Goal: Communication & Community: Answer question/provide support

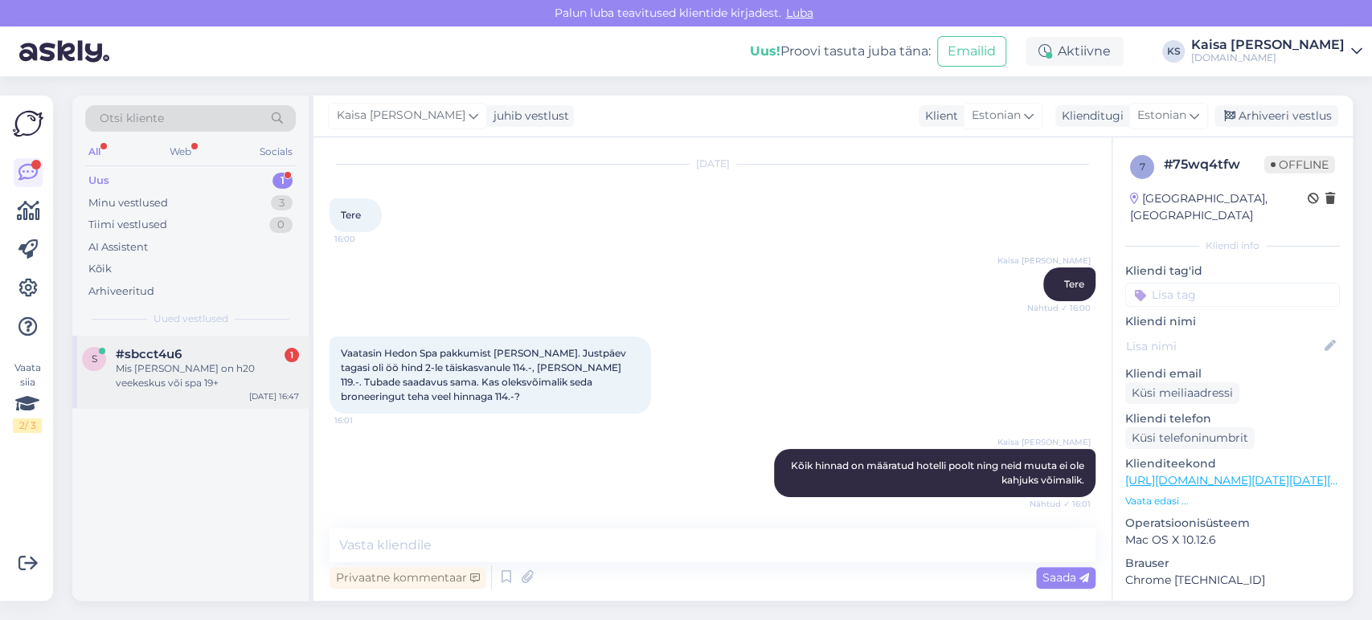
click at [162, 365] on div "Mis [PERSON_NAME] on h20 veekeskus või spa 19+" at bounding box center [207, 376] width 183 height 29
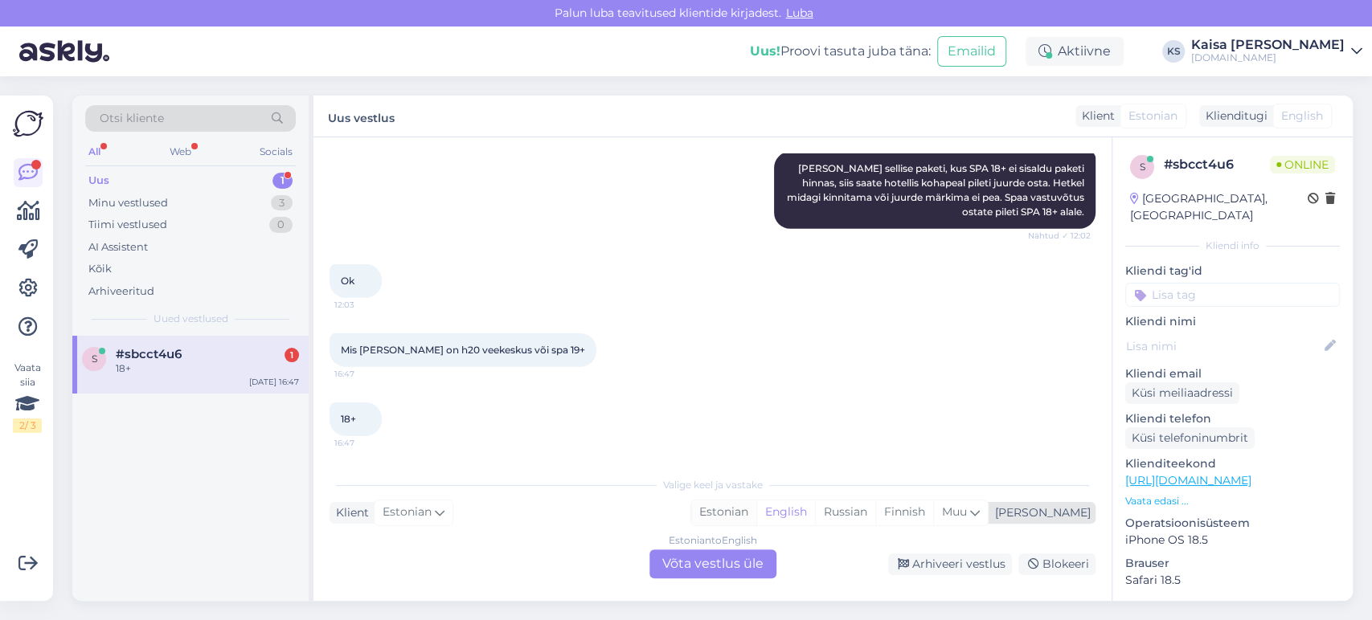
scroll to position [4016, 0]
click at [756, 512] on div "Estonian" at bounding box center [723, 513] width 65 height 24
click at [743, 566] on div "Estonian to Estonian Võta vestlus üle" at bounding box center [712, 564] width 127 height 29
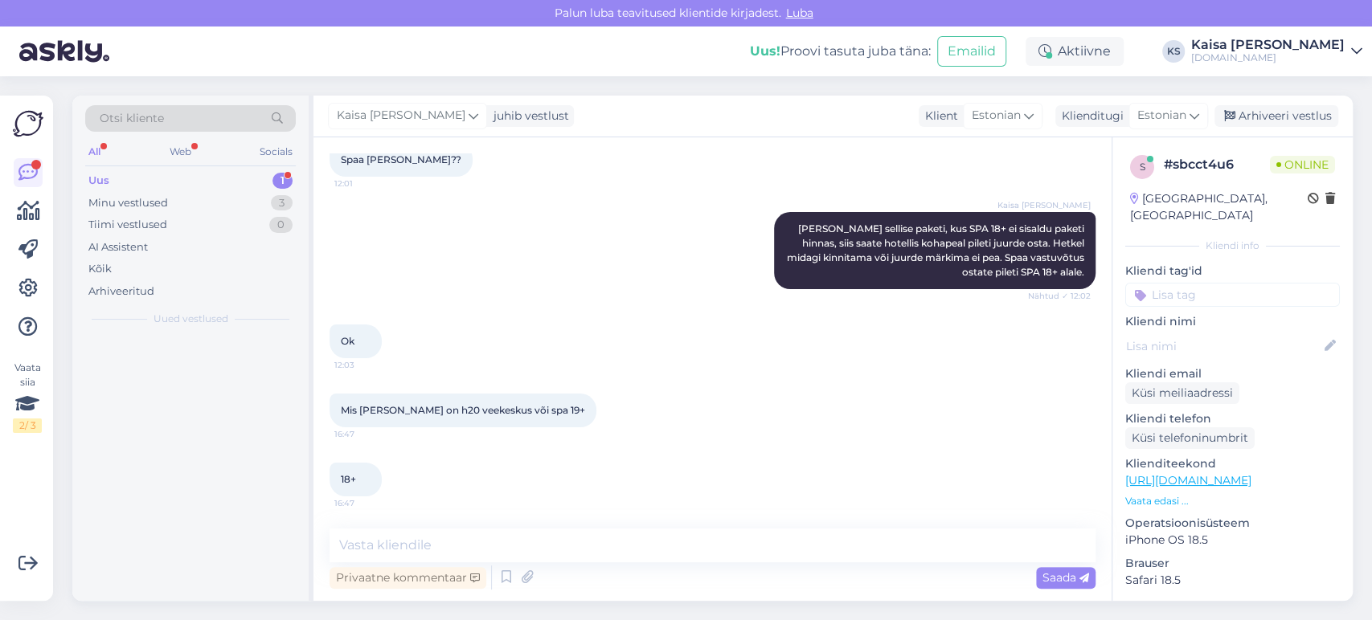
scroll to position [3955, 0]
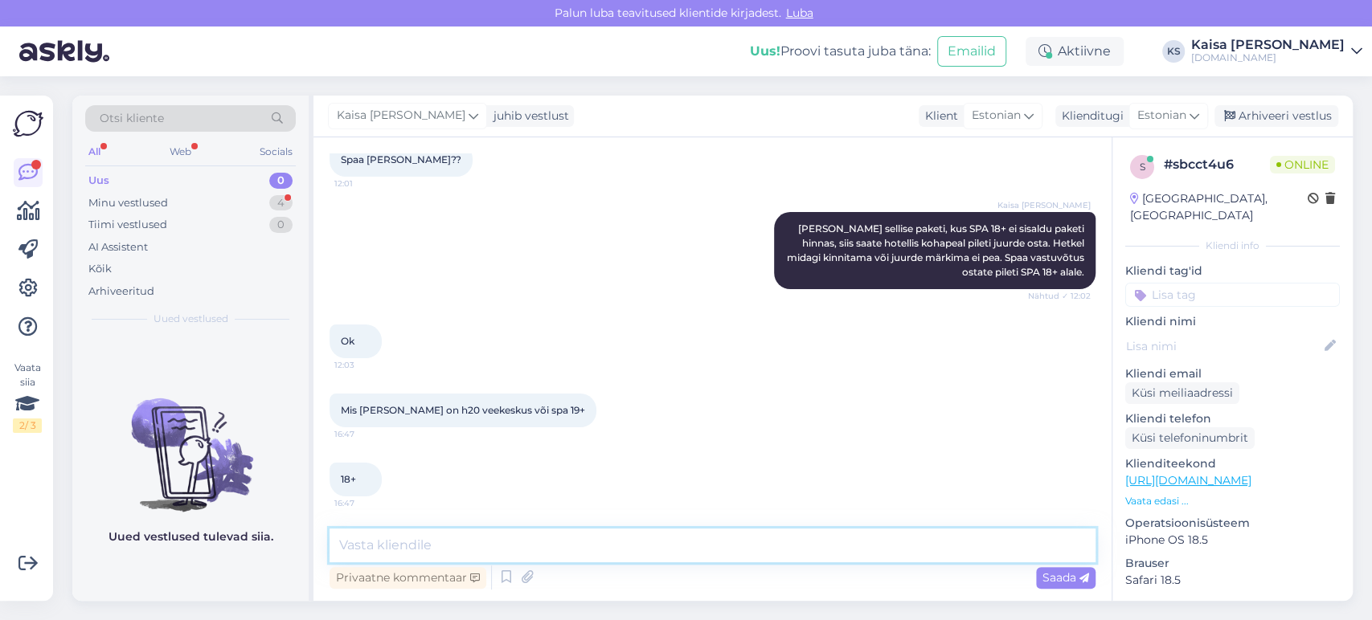
click at [750, 553] on textarea at bounding box center [712, 546] width 766 height 34
click at [1144, 494] on p "Vaata edasi ..." at bounding box center [1232, 501] width 215 height 14
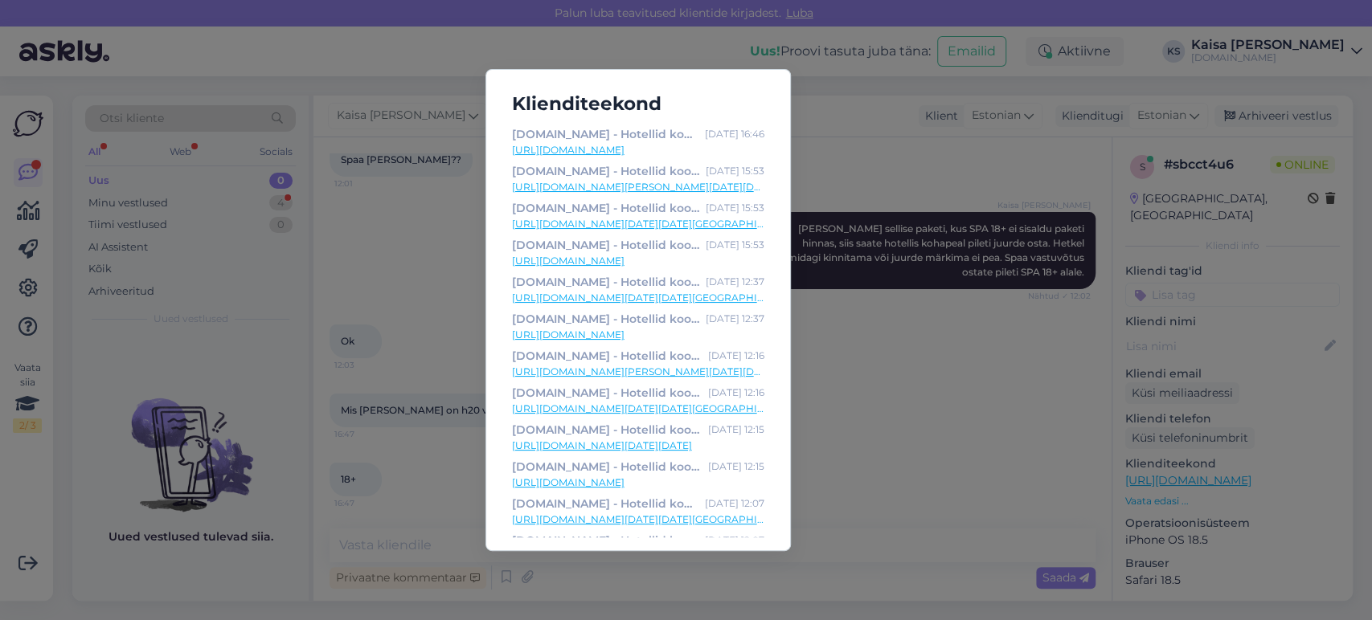
click at [706, 185] on link "[URL][DOMAIN_NAME][PERSON_NAME][DATE][DATE][GEOGRAPHIC_DATA]" at bounding box center [638, 187] width 252 height 14
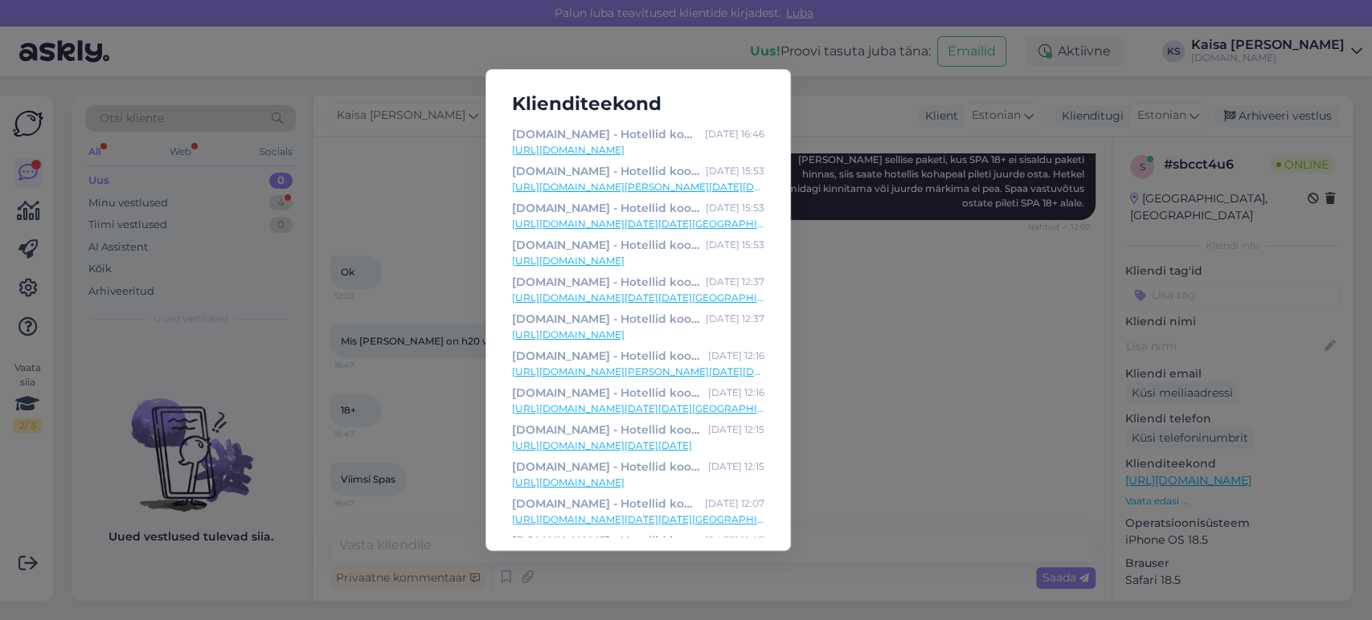
scroll to position [4025, 0]
click at [441, 419] on div "Klienditeekond [DOMAIN_NAME] - Hotellid koos võluvate lisavõimalustega [DATE] 1…" at bounding box center [686, 310] width 1372 height 620
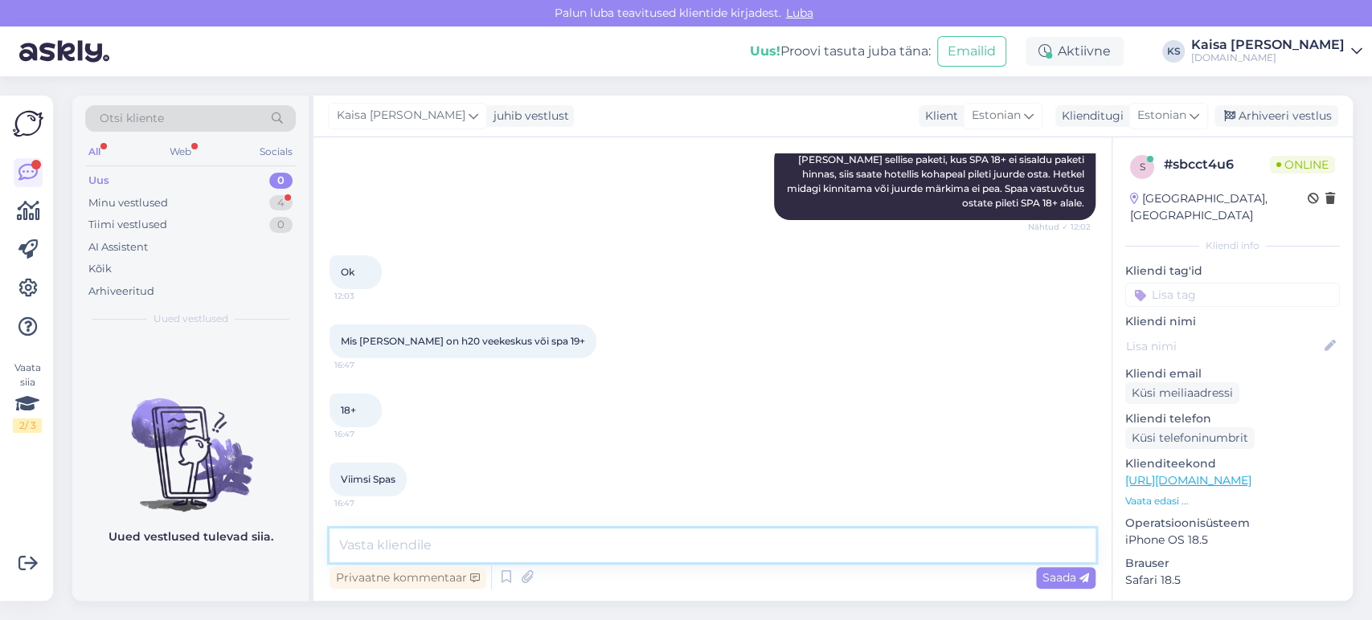
click at [468, 534] on textarea at bounding box center [712, 546] width 766 height 34
paste textarea "Atlantis H2O Aquapargis on mitmeid lõbusaid veeatraktsioone – lainebassein, rin…"
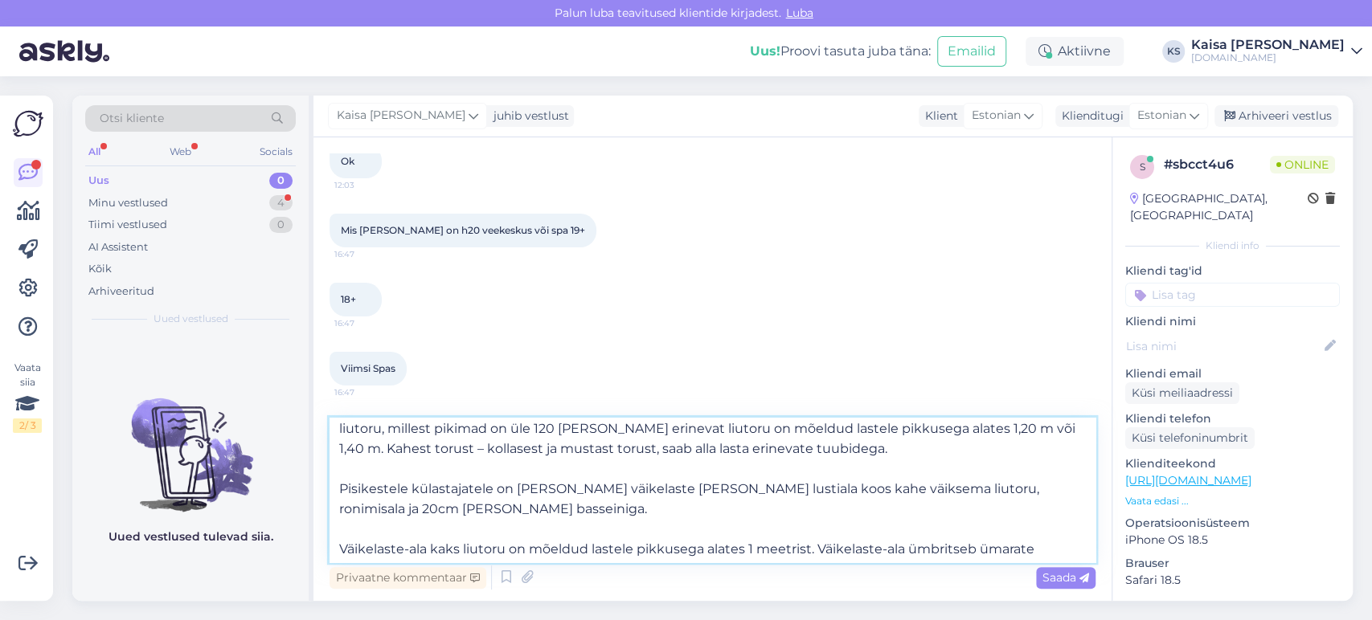
scroll to position [0, 0]
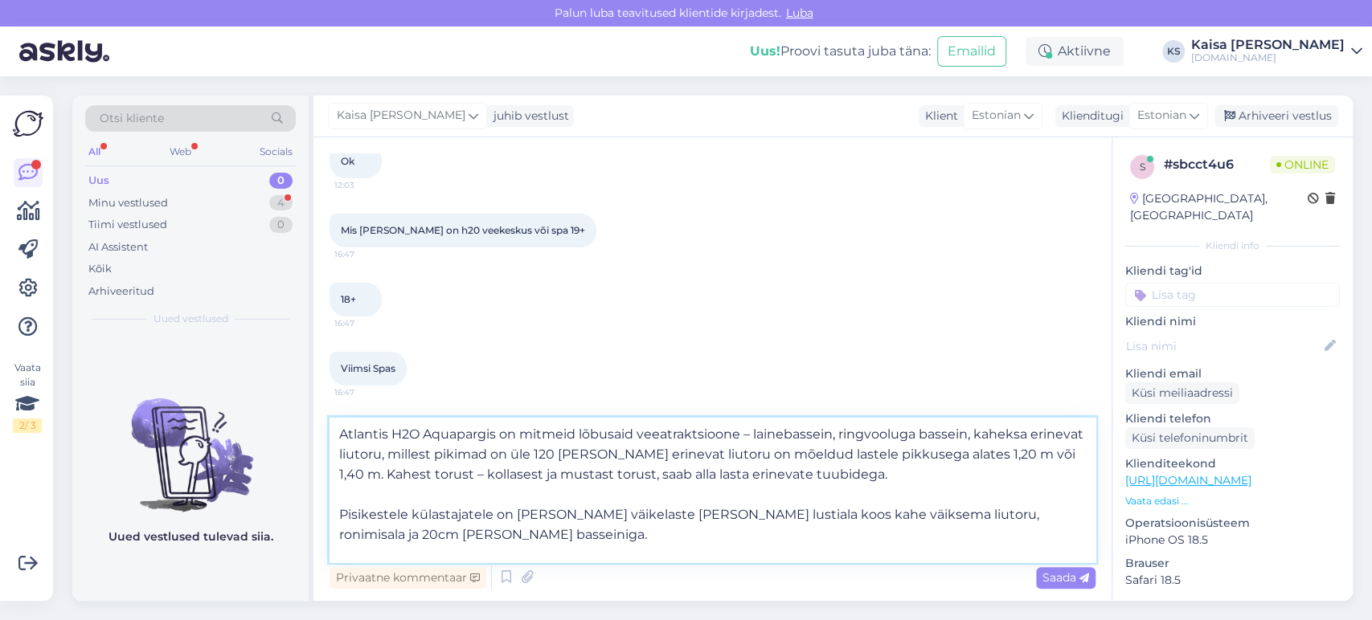
click at [456, 436] on textarea "Atlantis H2O Aquapargis on mitmeid lõbusaid veeatraktsioone – lainebassein, rin…" at bounding box center [712, 490] width 766 height 145
click at [341, 497] on textarea "Atlantis H2O veepargis on mitmeid lõbusaid veeatraktsioone – lainebassein, ring…" at bounding box center [712, 490] width 766 height 145
click at [340, 533] on textarea "Atlantis H2O veepargis on mitmeid lõbusaid veeatraktsioone – lainebassein, ring…" at bounding box center [712, 490] width 766 height 145
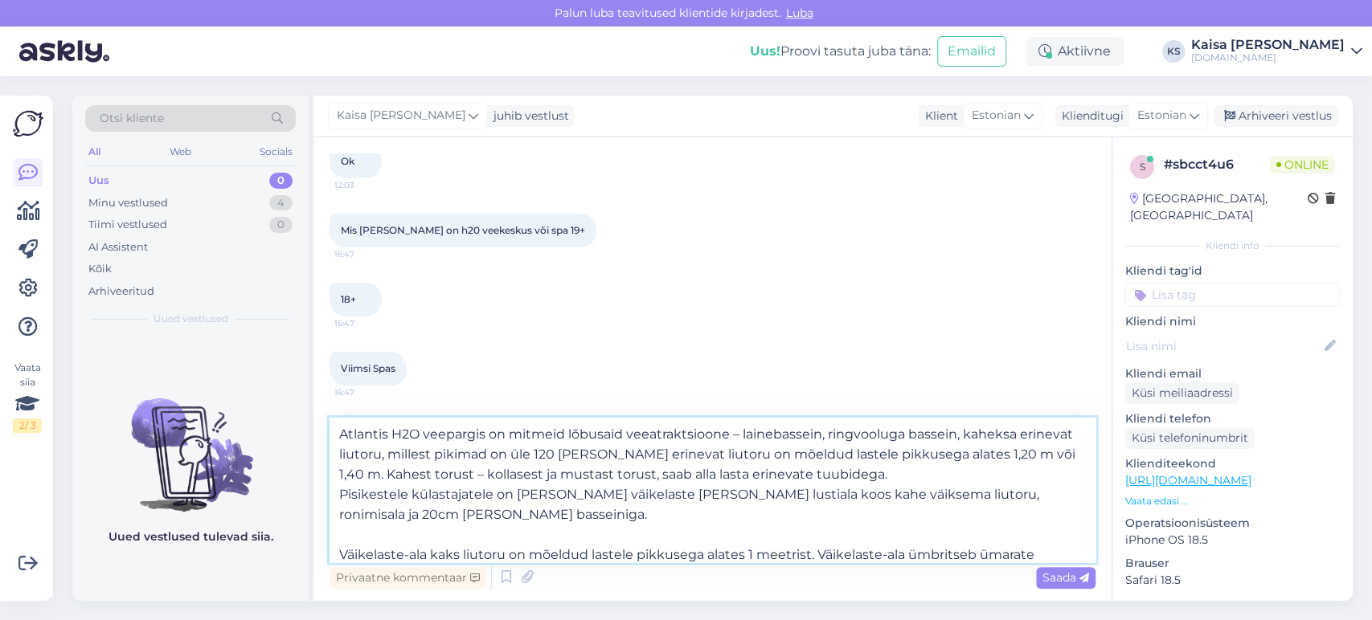
scroll to position [48, 0]
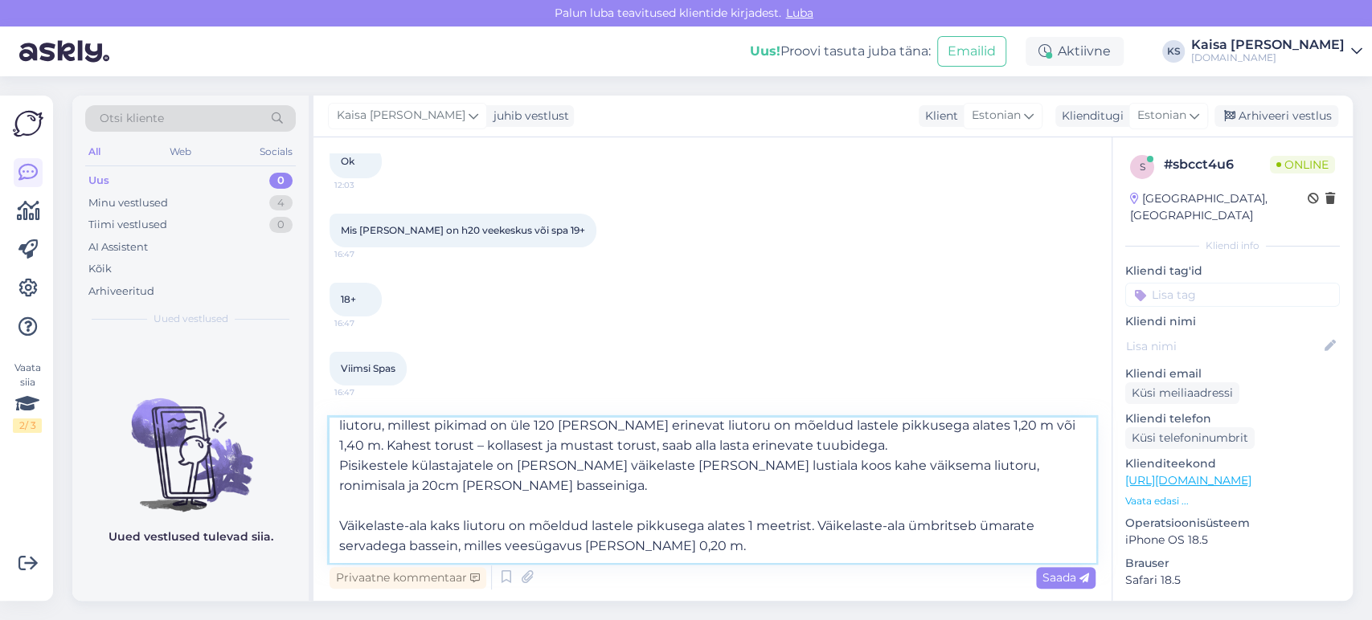
click at [338, 530] on textarea "Atlantis H2O veepargis on mitmeid lõbusaid veeatraktsioone – lainebassein, ring…" at bounding box center [712, 490] width 766 height 145
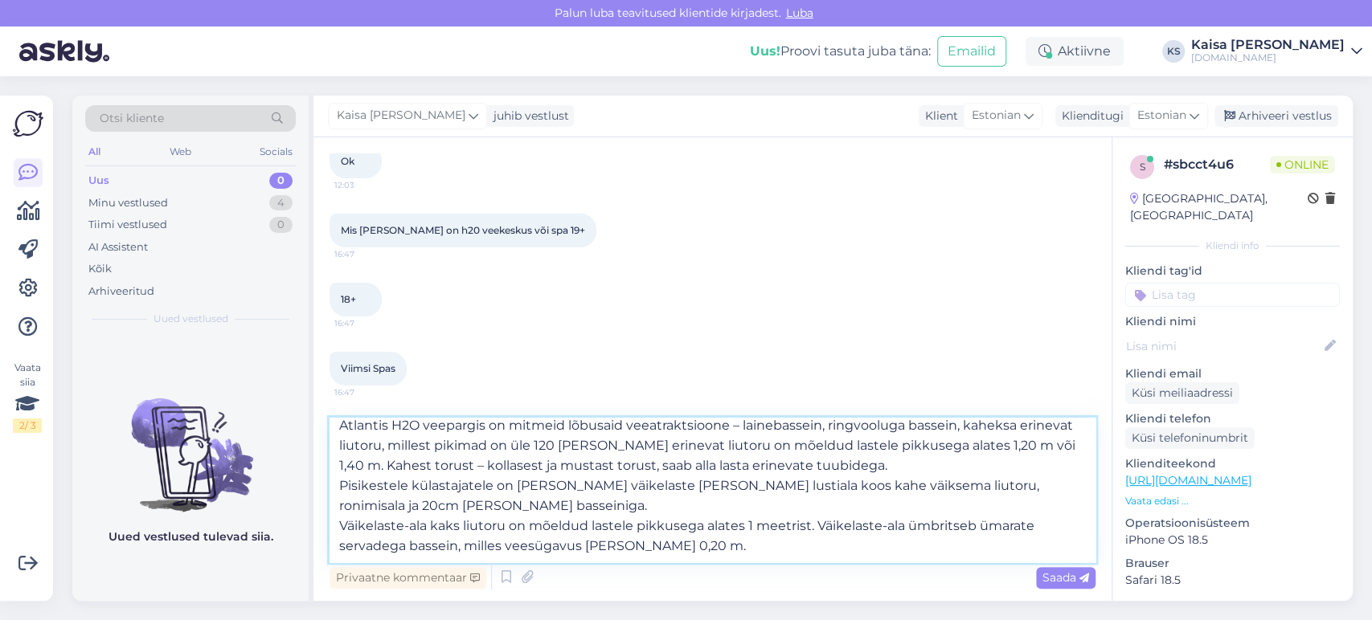
scroll to position [28, 0]
click at [672, 542] on textarea "Atlantis H2O veepargis on mitmeid lõbusaid veeatraktsioone – lainebassein, ring…" at bounding box center [712, 490] width 766 height 145
paste textarea "Eksklusiivne spaa- ja saunakeskus SPA18+ on Viimsi SPA osa, [PERSON_NAME] nauti…"
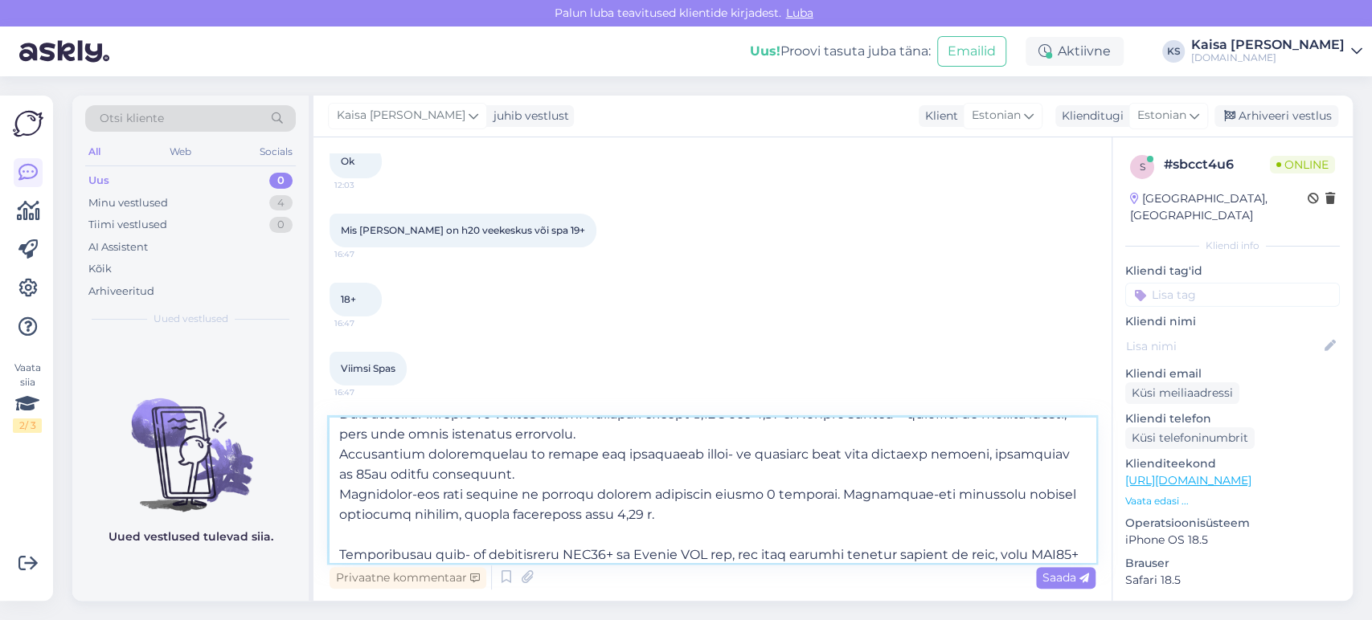
scroll to position [161, 0]
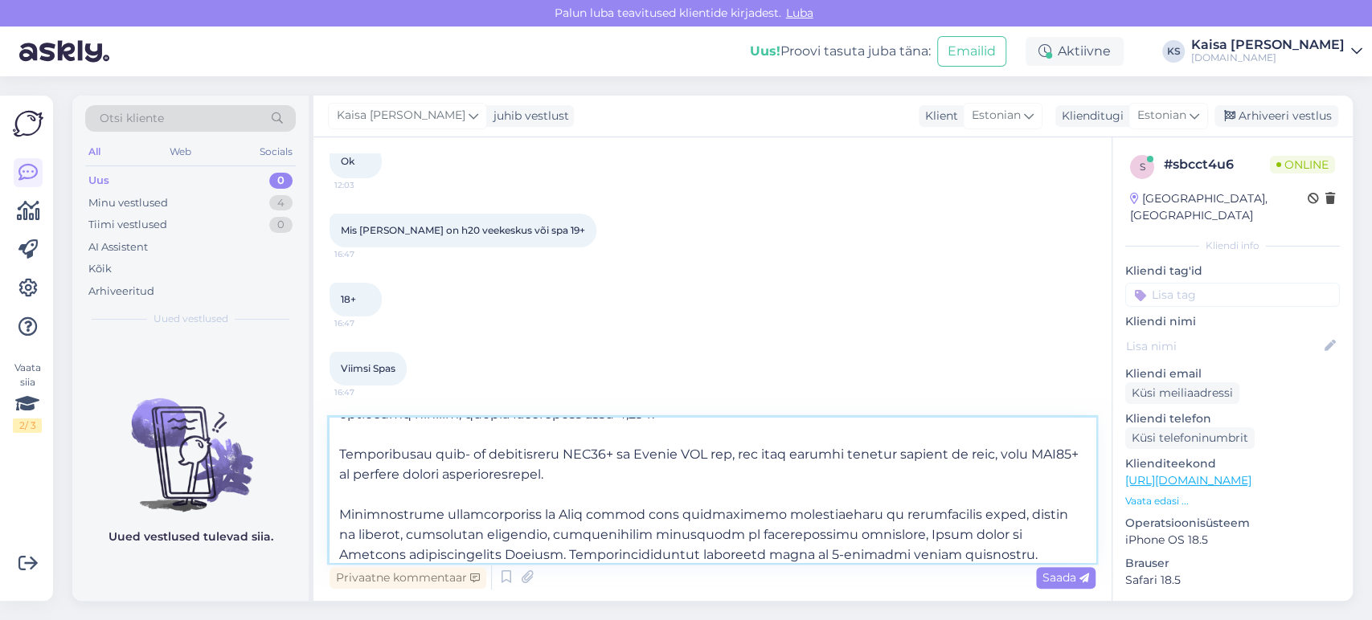
drag, startPoint x: 560, startPoint y: 455, endPoint x: 342, endPoint y: 456, distance: 218.6
click at [342, 456] on textarea at bounding box center [712, 490] width 766 height 145
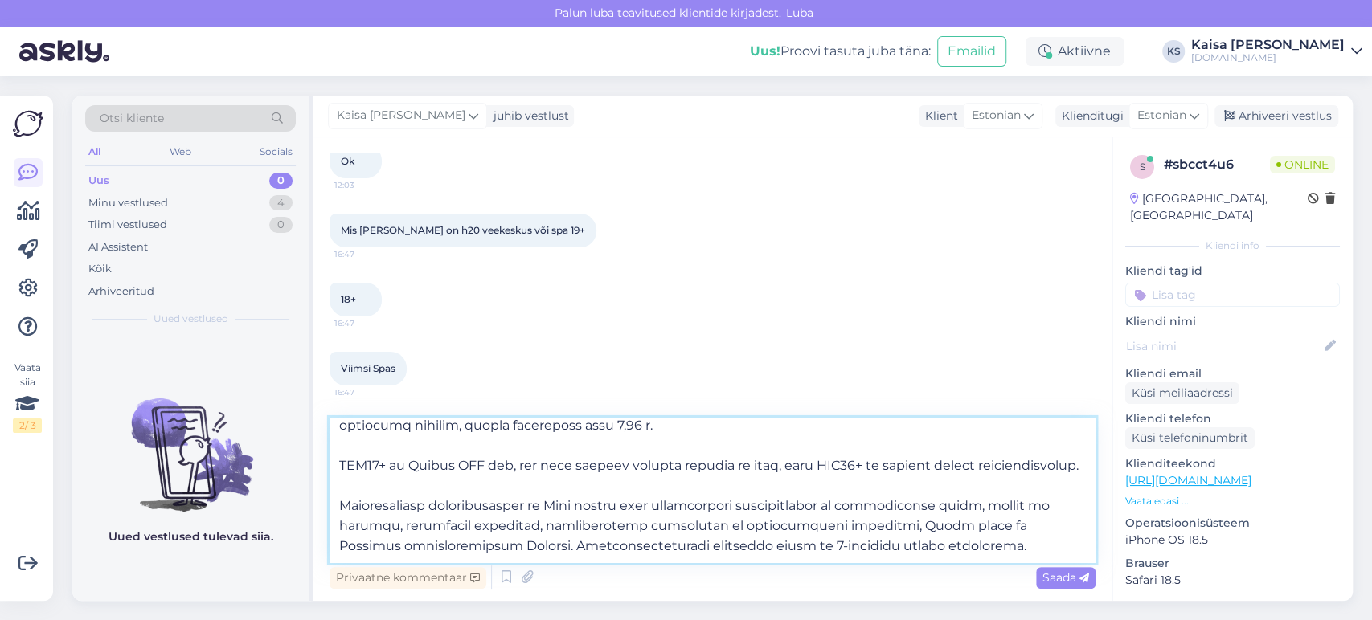
scroll to position [149, 0]
drag, startPoint x: 859, startPoint y: 468, endPoint x: 412, endPoint y: 469, distance: 446.8
click at [412, 469] on textarea at bounding box center [712, 490] width 766 height 145
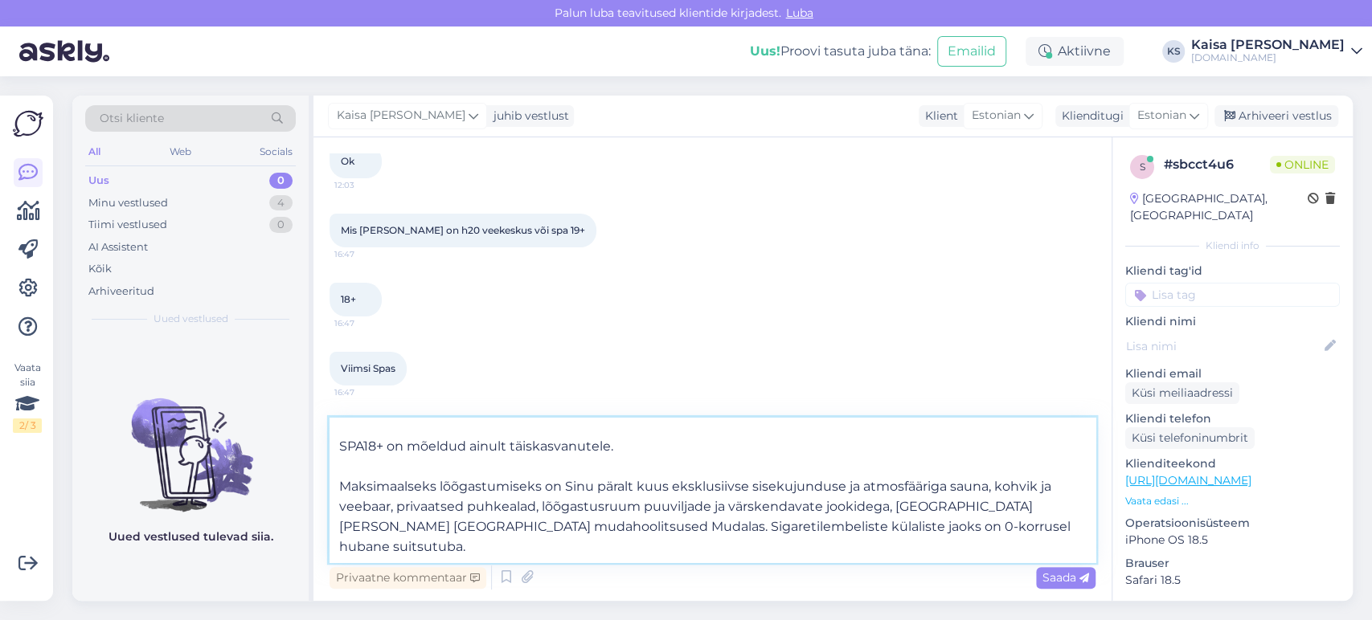
drag, startPoint x: 632, startPoint y: 507, endPoint x: 566, endPoint y: 507, distance: 66.7
click at [566, 507] on textarea "Atlantis H2O veepargis on mitmeid lõbusaid veeatraktsioone – lainebassein, ring…" at bounding box center [712, 490] width 766 height 145
click at [342, 506] on textarea "Atlantis H2O veepargis on mitmeid lõbusaid veeatraktsioone – lainebassein, ring…" at bounding box center [712, 490] width 766 height 145
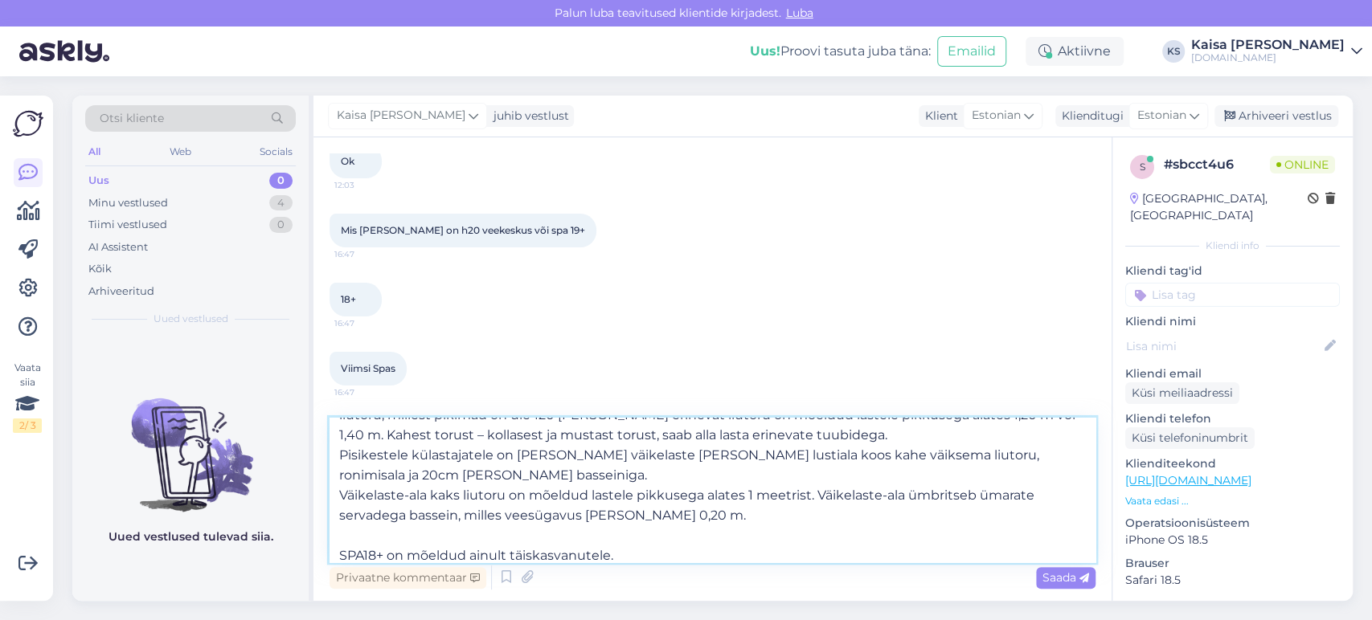
scroll to position [0, 0]
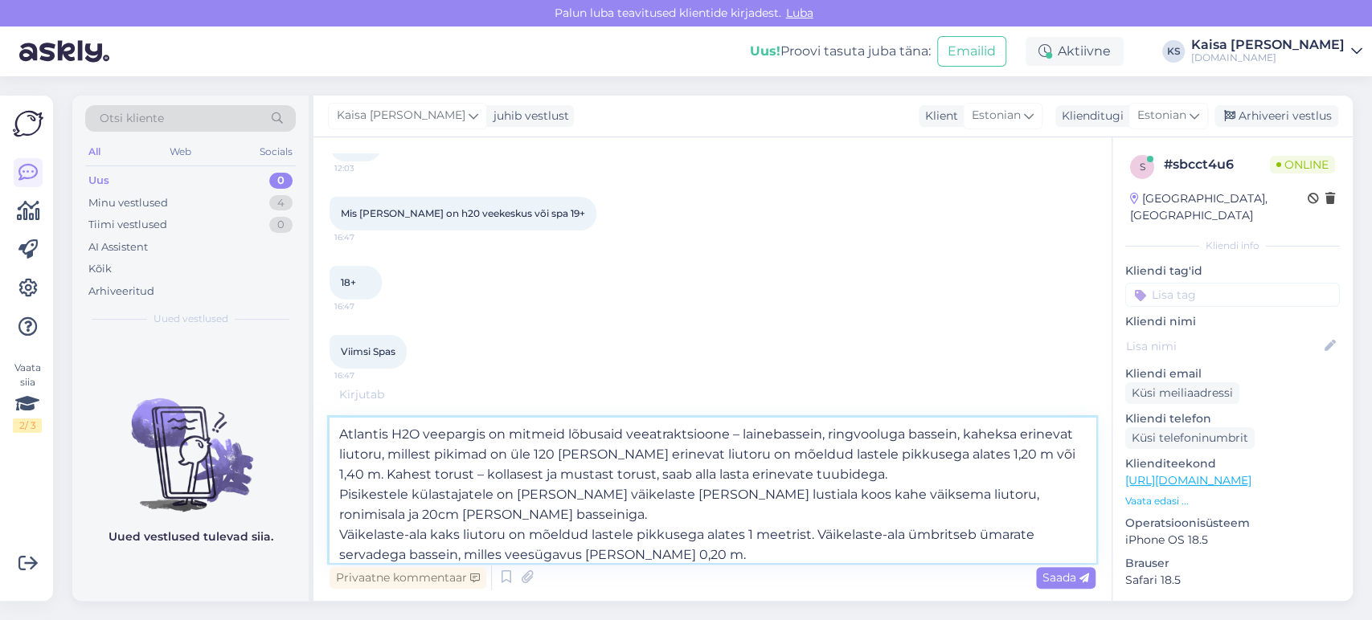
click at [426, 438] on textarea "Atlantis H2O veepargis on mitmeid lõbusaid veeatraktsioone – lainebassein, ring…" at bounding box center [712, 490] width 766 height 145
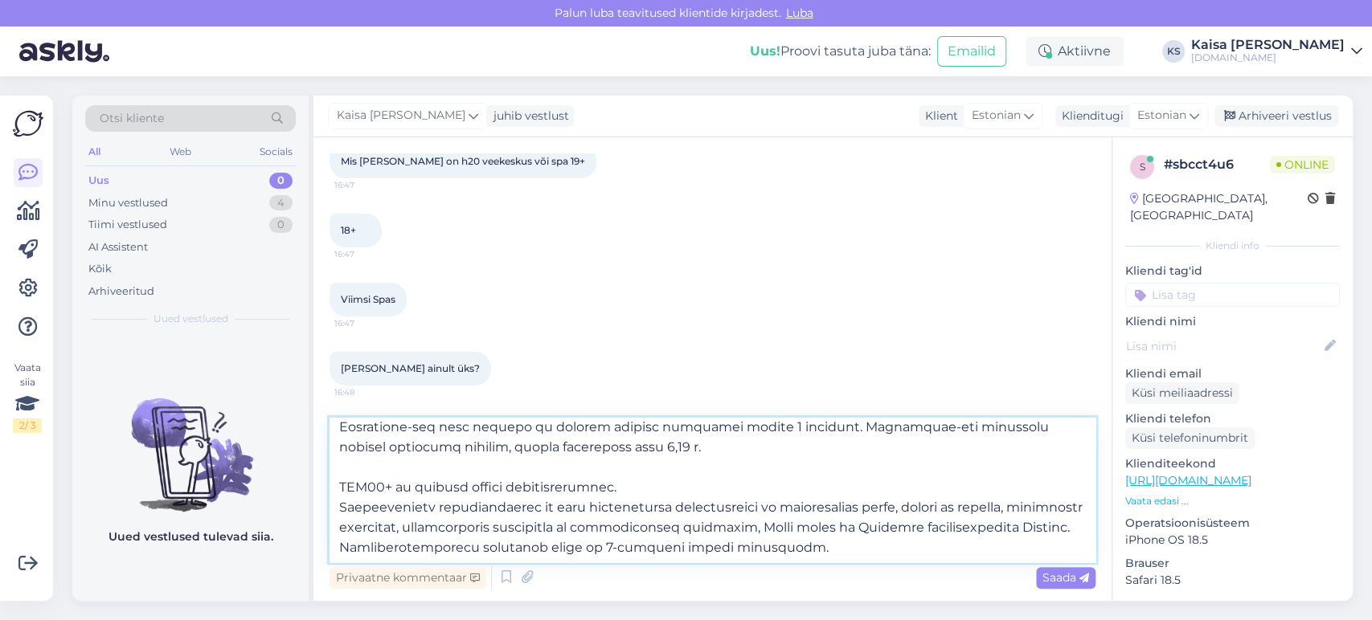
scroll to position [129, 0]
type textarea "Loremips D8S ametcons ad elitsed doeius temporincididun ut labore, etdolorem al…"
click at [1055, 572] on span "Saada" at bounding box center [1065, 578] width 47 height 14
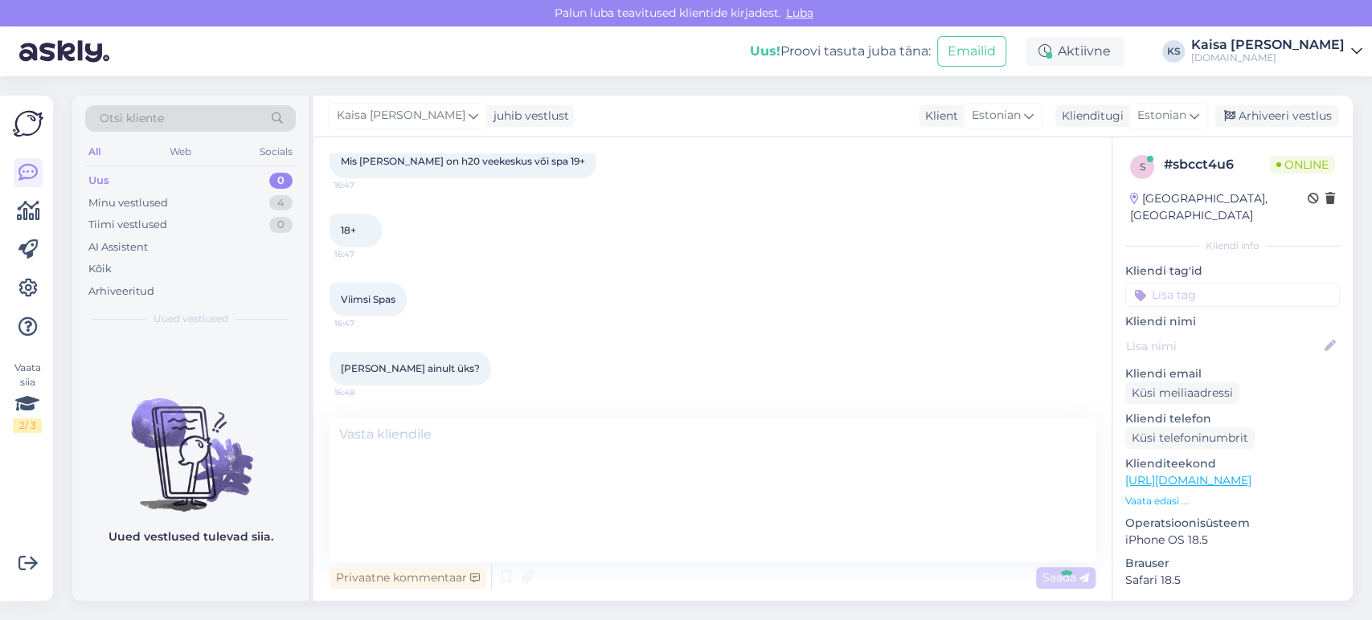
scroll to position [0, 0]
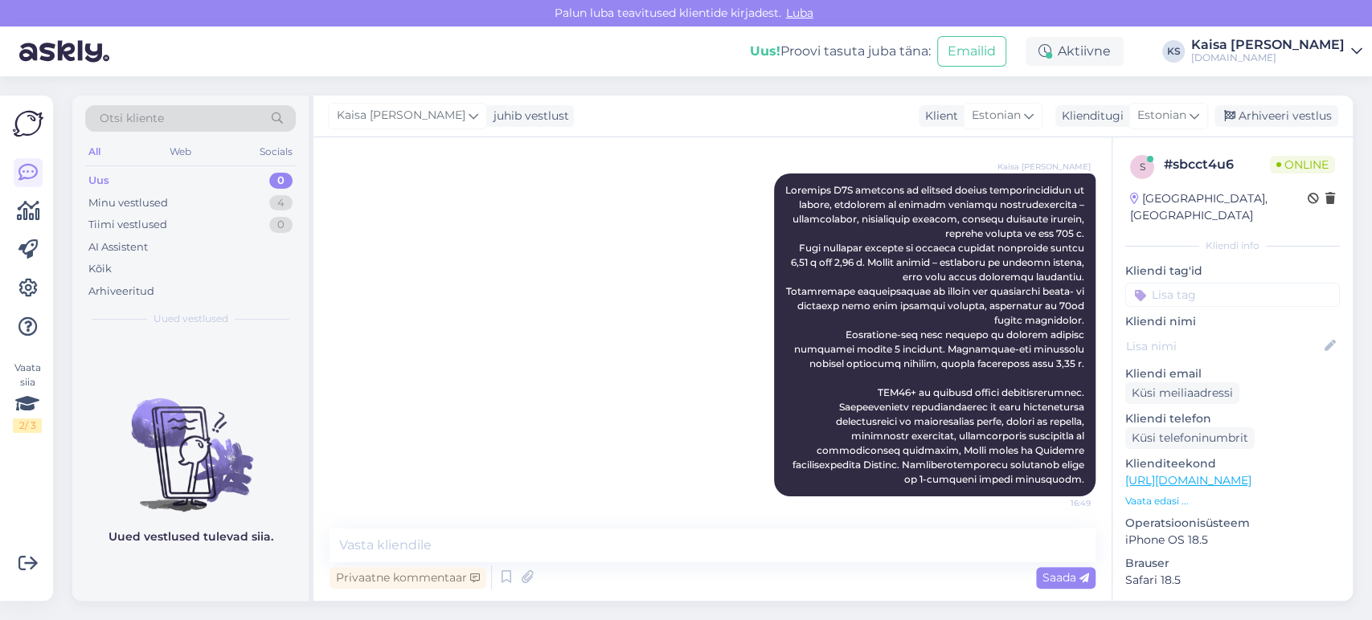
click at [585, 296] on div "[PERSON_NAME] 16:49" at bounding box center [712, 335] width 766 height 358
click at [639, 352] on div "[PERSON_NAME] 16:49" at bounding box center [712, 335] width 766 height 358
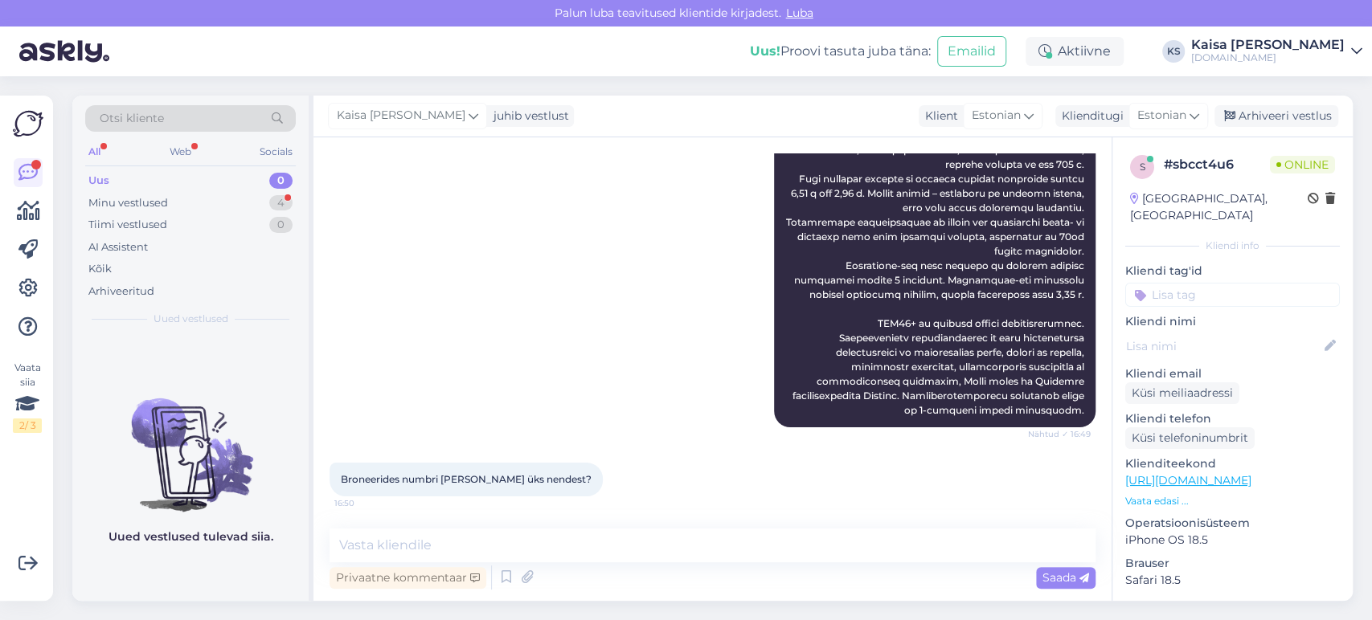
scroll to position [4521, 0]
click at [590, 353] on div "Kaisa [PERSON_NAME] Nähtud ✓ 16:49" at bounding box center [712, 266] width 766 height 358
click at [651, 341] on div "Kaisa [PERSON_NAME] Nähtud ✓ 16:49" at bounding box center [712, 266] width 766 height 358
click at [656, 543] on textarea at bounding box center [712, 546] width 766 height 34
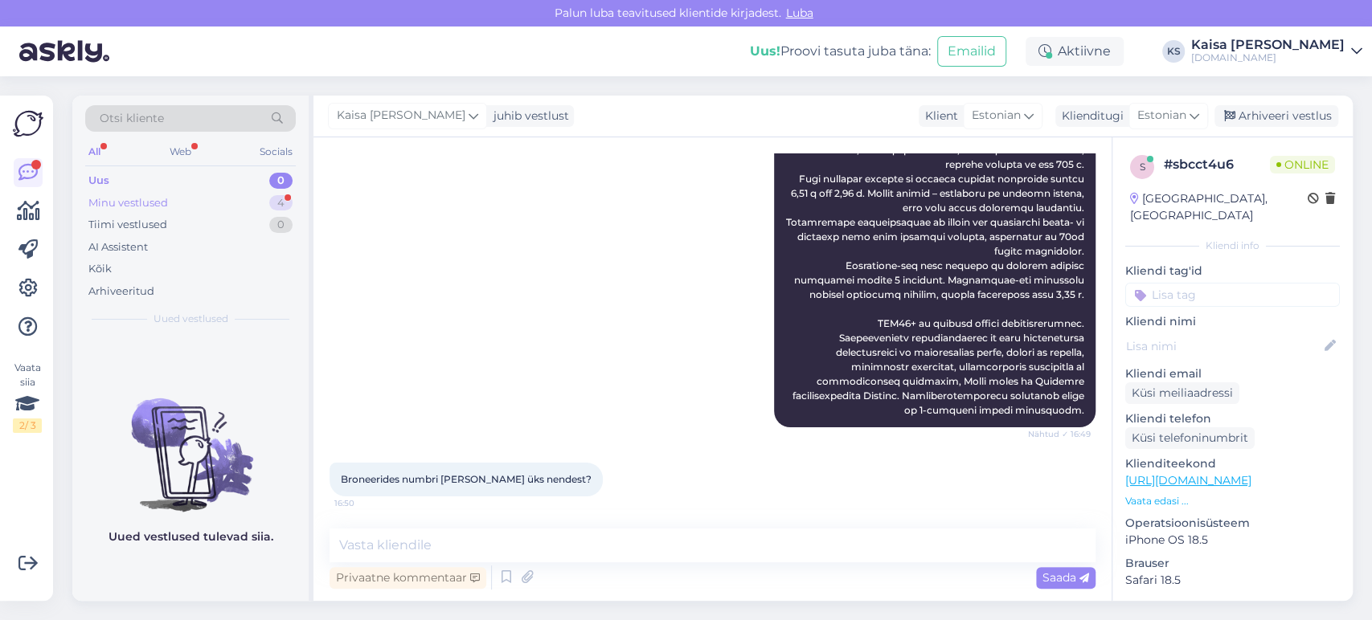
click at [231, 202] on div "Minu vestlused 4" at bounding box center [190, 203] width 211 height 23
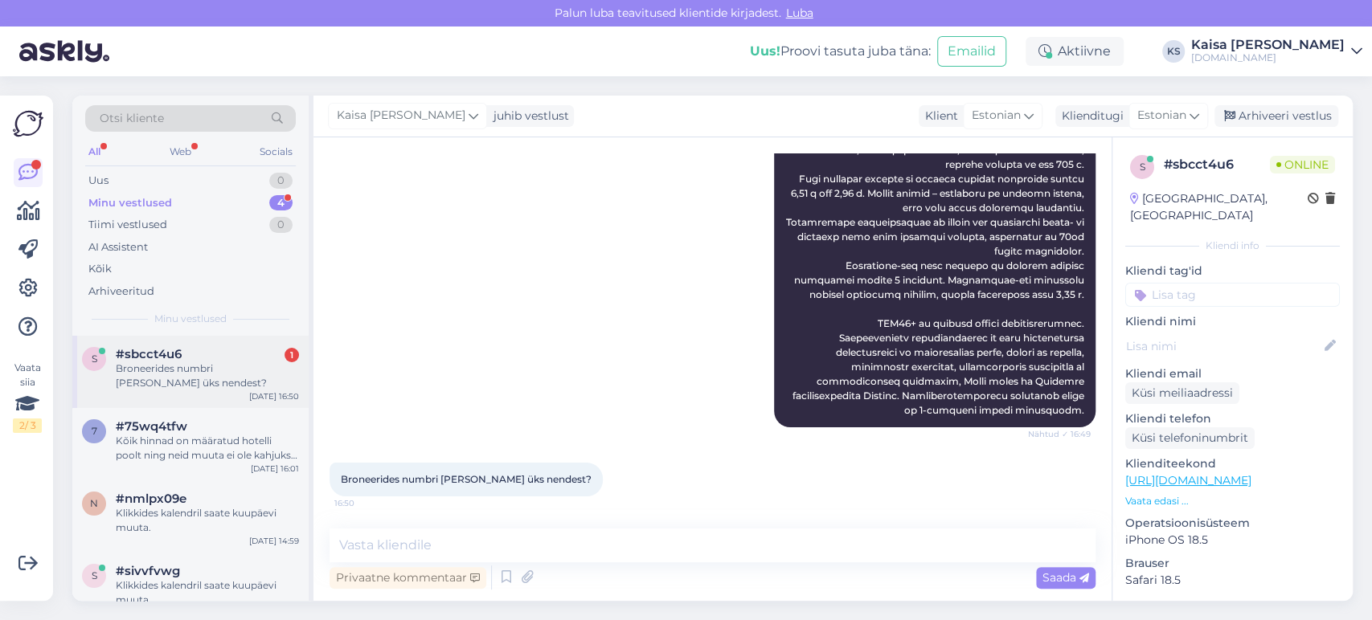
click at [196, 366] on div "Broneerides numbri [PERSON_NAME] üks nendest?" at bounding box center [207, 376] width 183 height 29
click at [595, 391] on div "Kaisa [PERSON_NAME] Nähtud ✓ 16:49" at bounding box center [712, 266] width 766 height 358
click at [635, 536] on textarea at bounding box center [712, 546] width 766 height 34
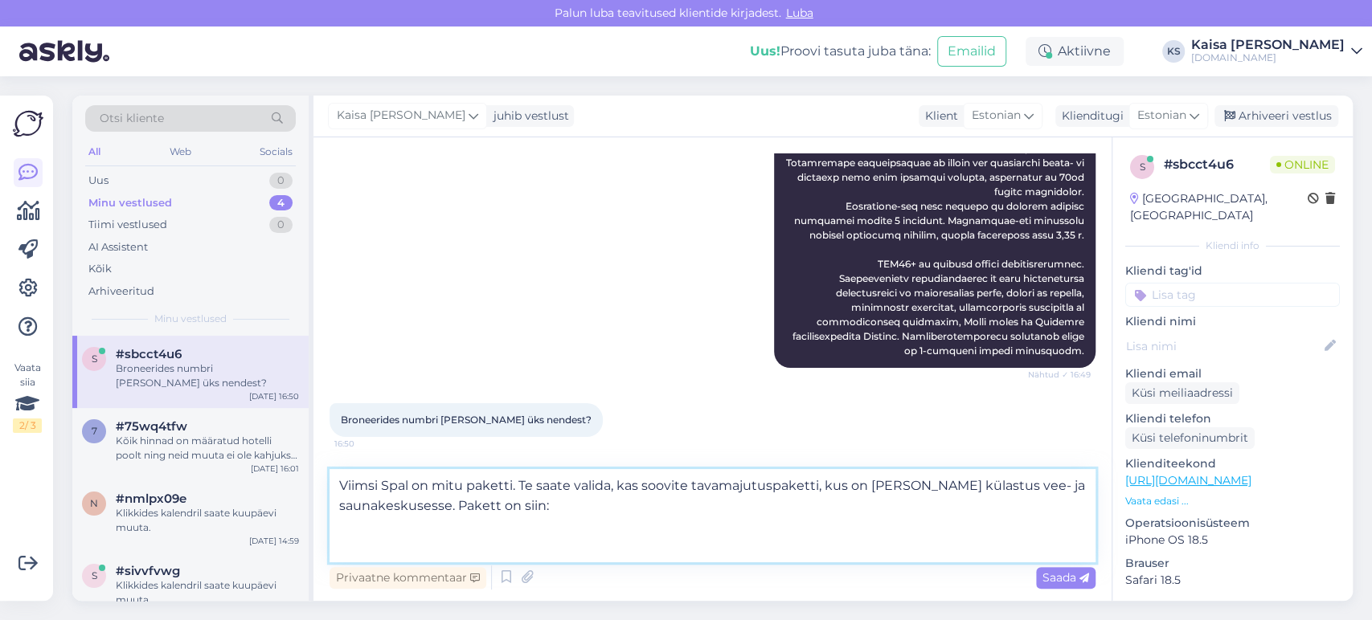
click at [692, 486] on textarea "Viimsi Spal on mitu paketti. Te saate valida, kas soovite tavamajutuspaketti, k…" at bounding box center [712, 515] width 766 height 93
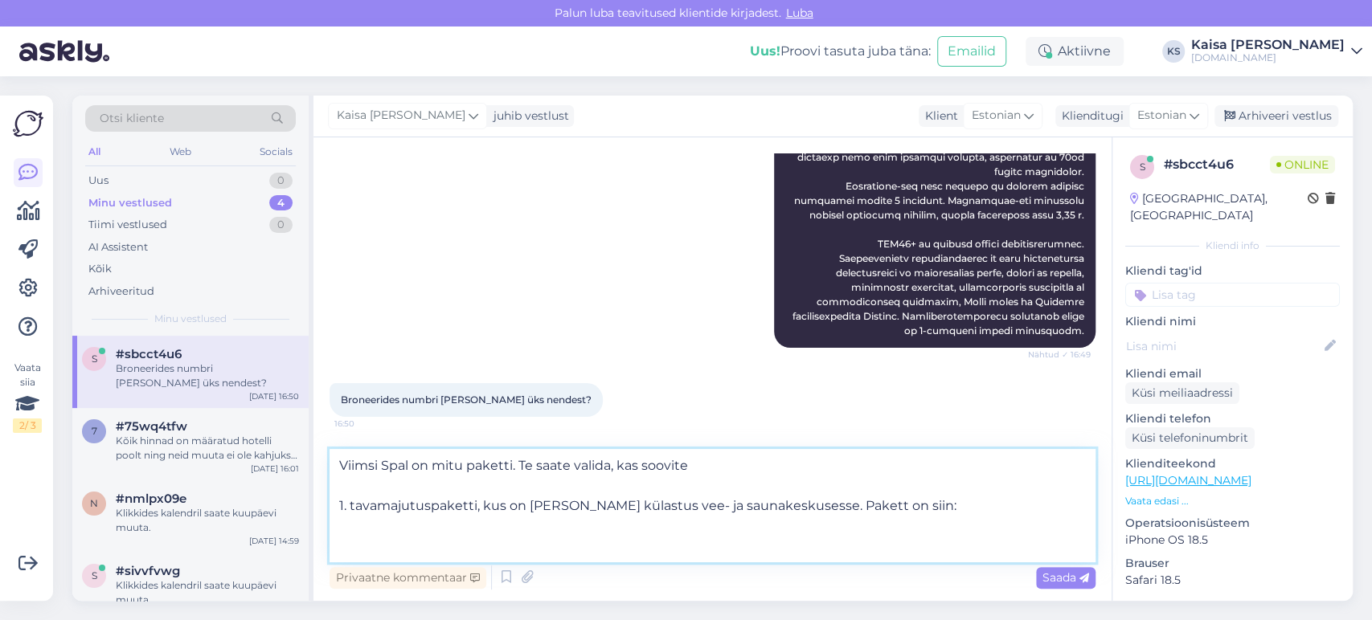
click at [614, 542] on textarea "Viimsi Spal on mitu paketti. Te saate valida, kas soovite 1. tavamajutuspaketti…" at bounding box center [712, 505] width 766 height 113
paste textarea "[URL][DOMAIN_NAME][PERSON_NAME][DATE][DATE][GEOGRAPHIC_DATA]"
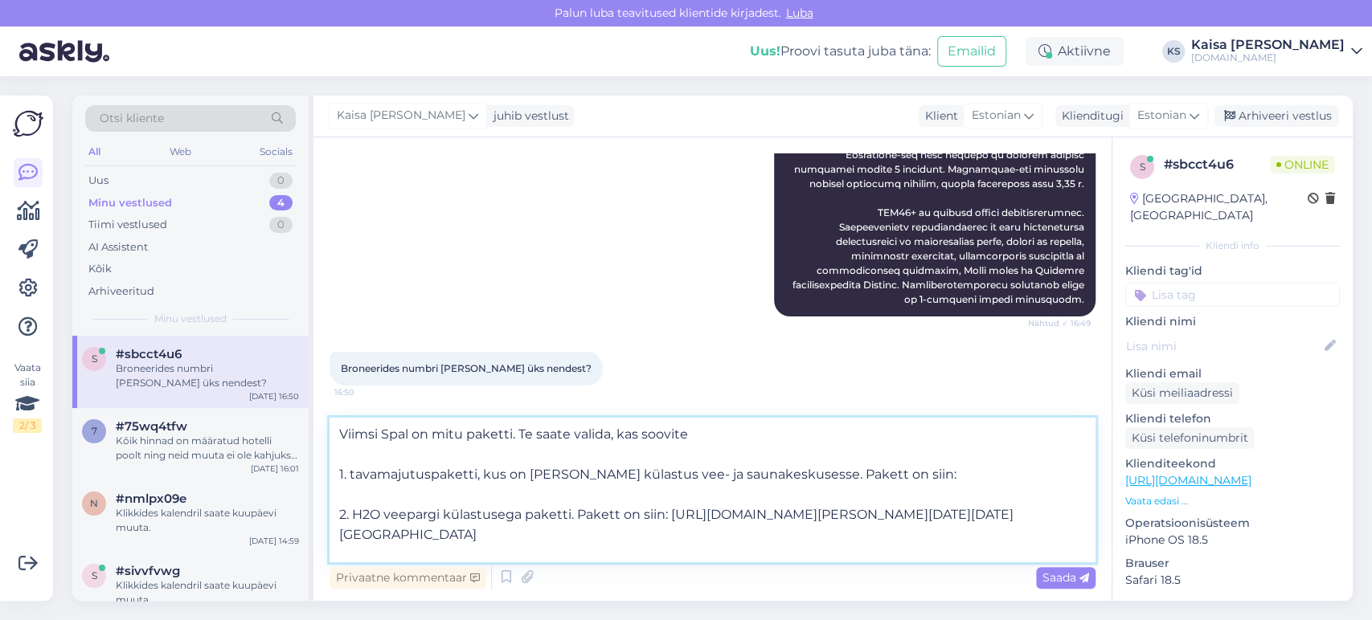
scroll to position [0, 0]
drag, startPoint x: 474, startPoint y: 472, endPoint x: 352, endPoint y: 473, distance: 122.2
click at [352, 473] on textarea "Viimsi Spal on mitu paketti. Te saate valida, kas soovite 1. tavamajutuspaketti…" at bounding box center [712, 490] width 766 height 145
drag, startPoint x: 798, startPoint y: 477, endPoint x: 505, endPoint y: 476, distance: 293.3
click at [505, 476] on textarea "Viimsi Spal on mitu paketti. Te saate valida, kas soovite 1. 18+ külastusega pa…" at bounding box center [712, 490] width 766 height 145
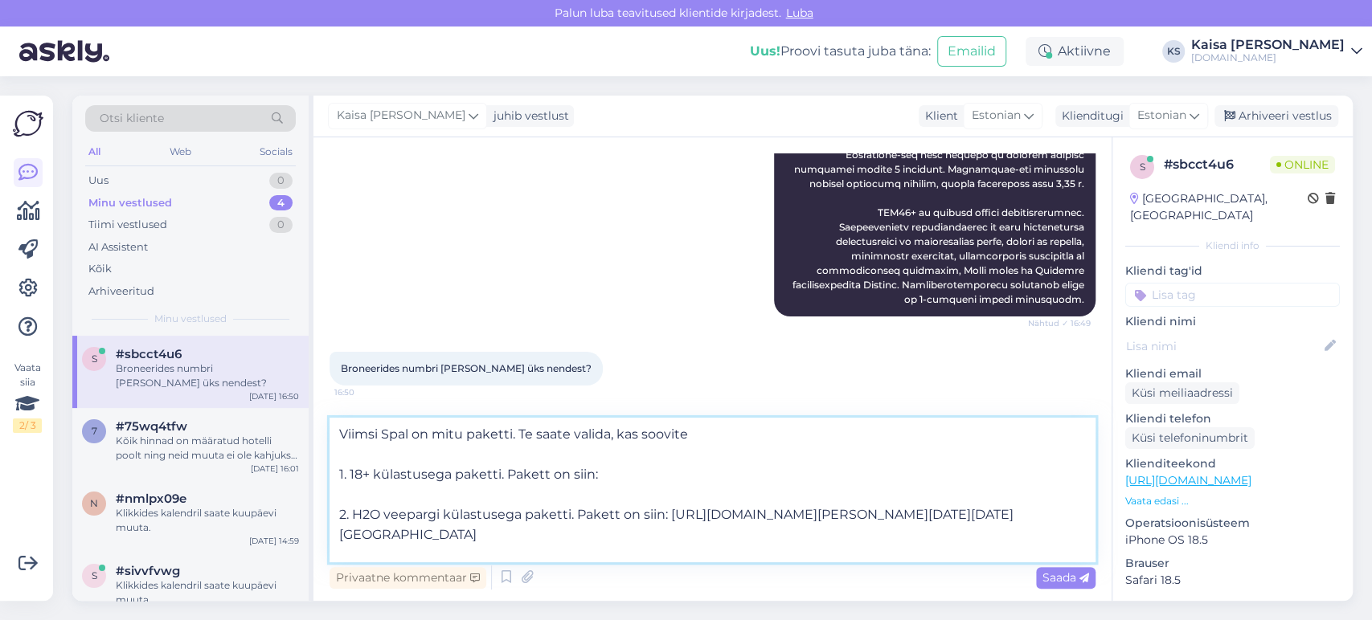
click at [611, 471] on textarea "Viimsi Spal on mitu paketti. Te saate valida, kas soovite 1. 18+ külastusega pa…" at bounding box center [712, 490] width 766 height 145
paste textarea "[URL][DOMAIN_NAME][PERSON_NAME][DATE][DATE][GEOGRAPHIC_DATA]"
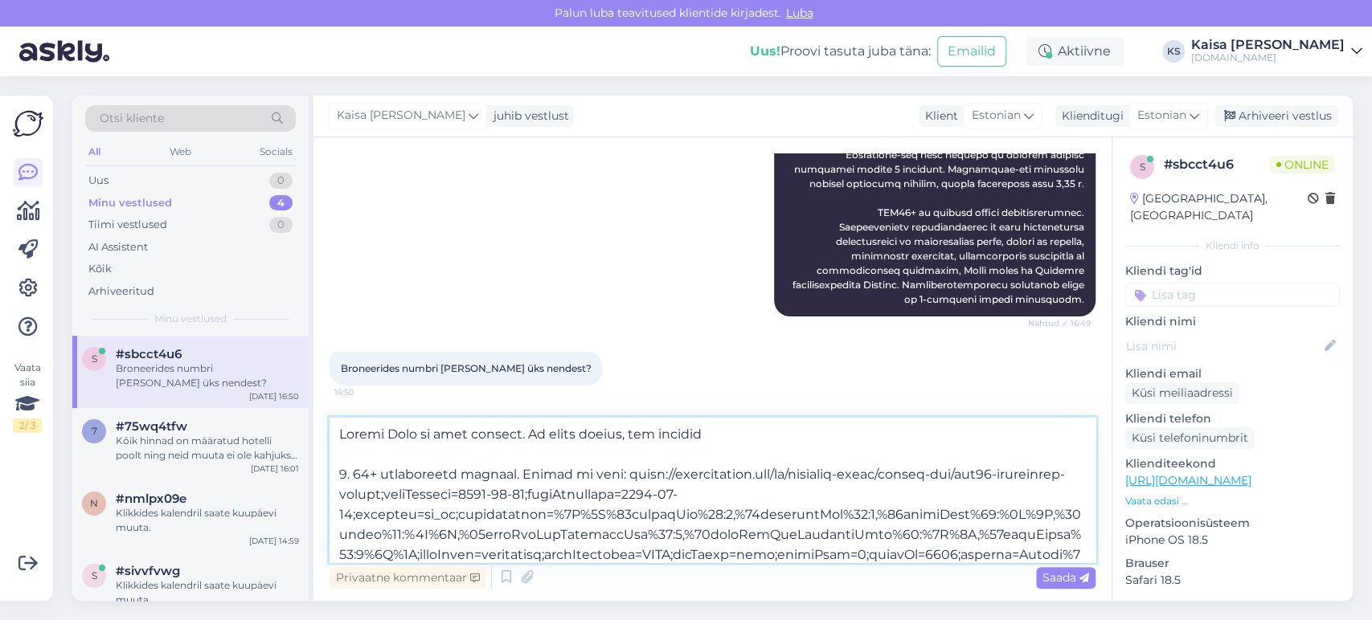
click at [434, 433] on textarea at bounding box center [712, 490] width 766 height 145
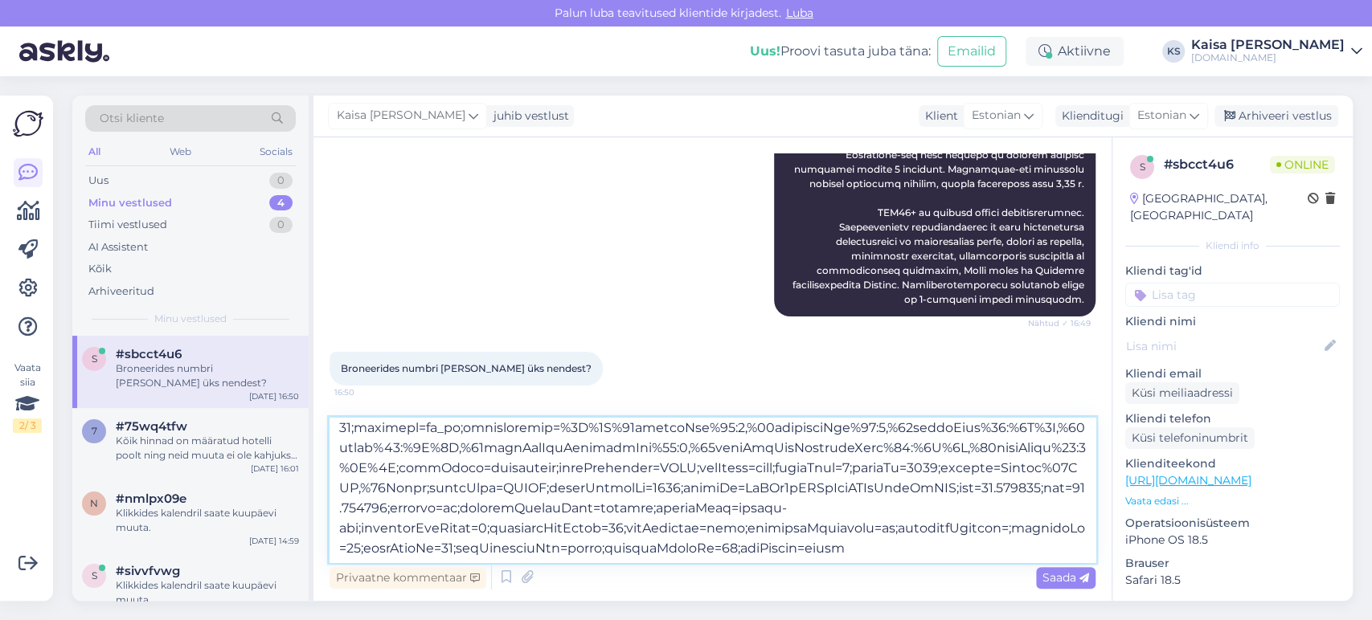
scroll to position [309, 0]
click at [857, 545] on textarea at bounding box center [712, 490] width 766 height 145
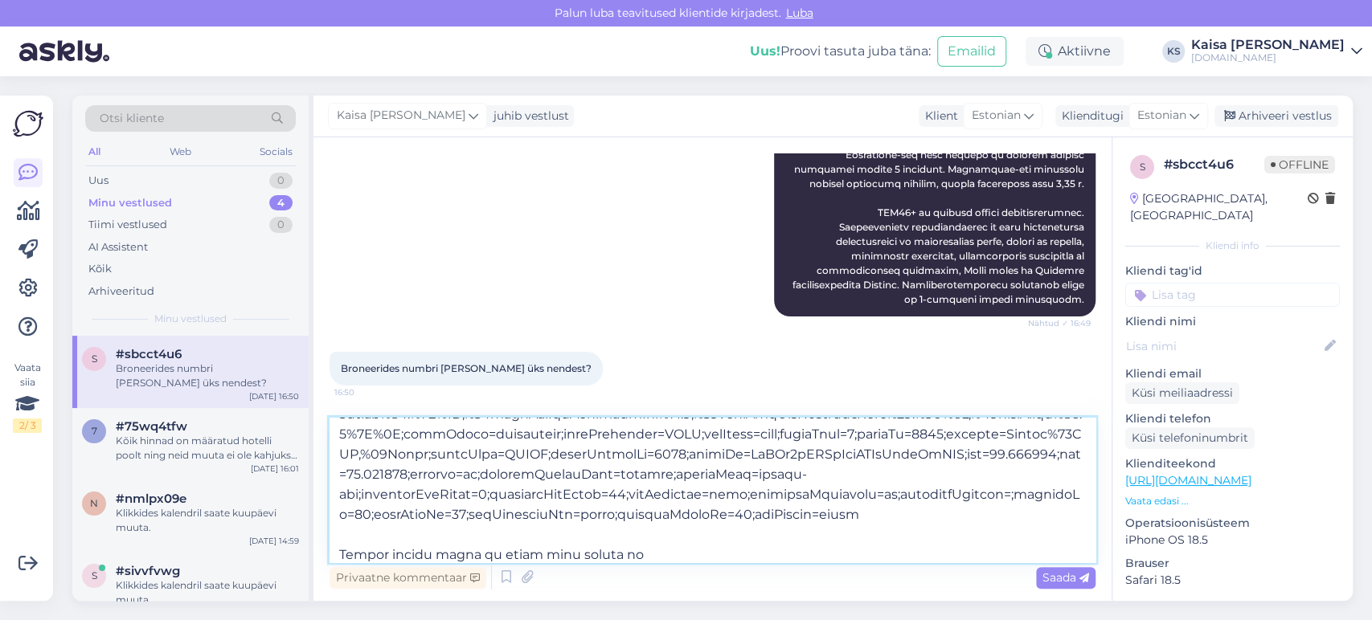
paste textarea "Spaa- ja saunakeskus"
type textarea "Loremi Dolo si ametcons adipiscingel (6.52-8.89) sedd eiusmod. Te incid utlabo,…"
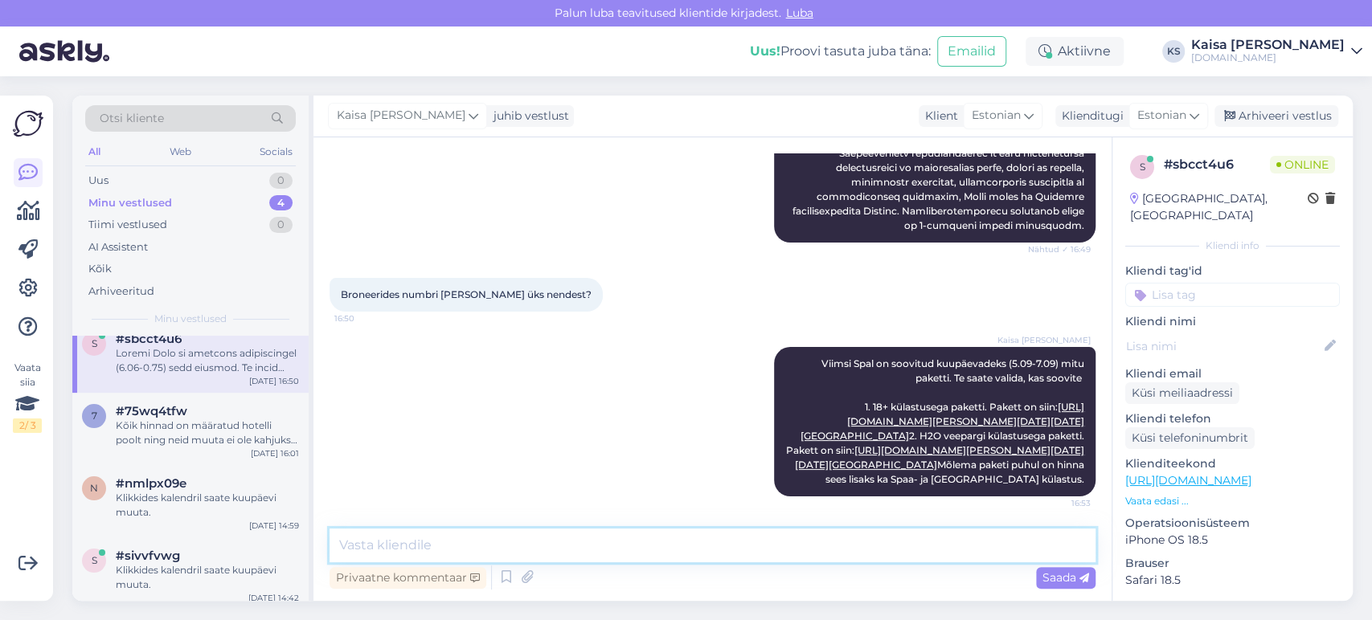
scroll to position [23, 0]
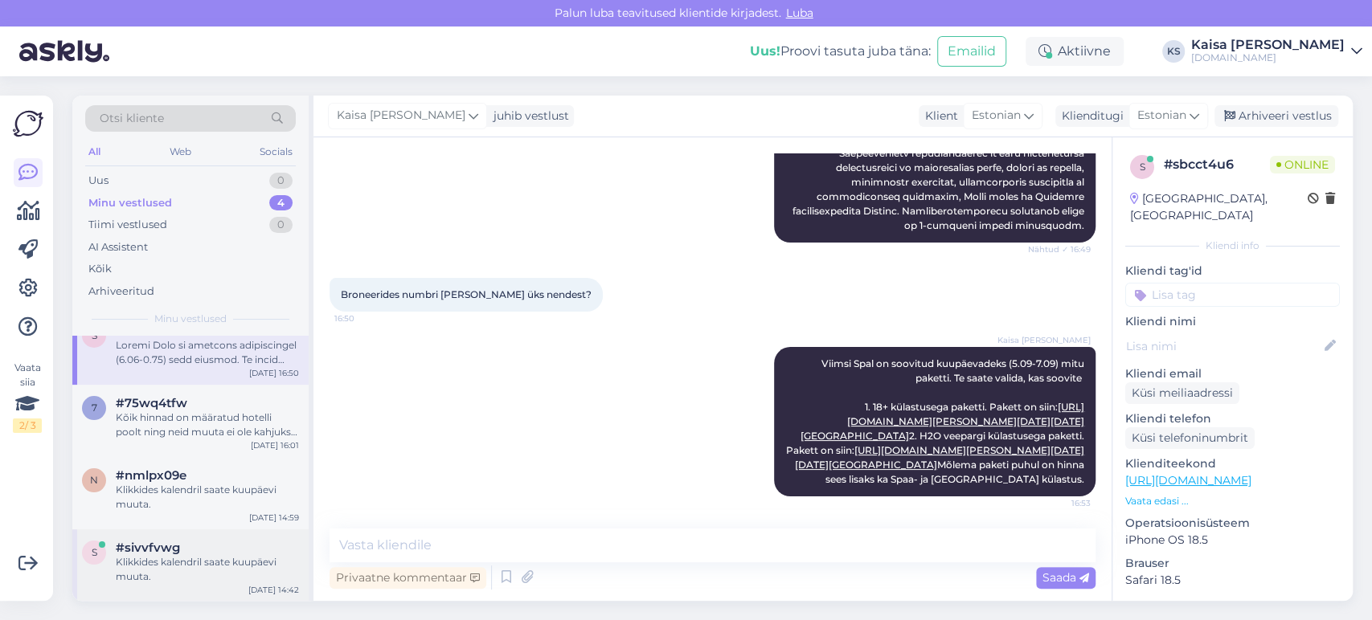
click at [201, 564] on div "Klikkides kalendril saate kuupäevi muuta." at bounding box center [207, 569] width 183 height 29
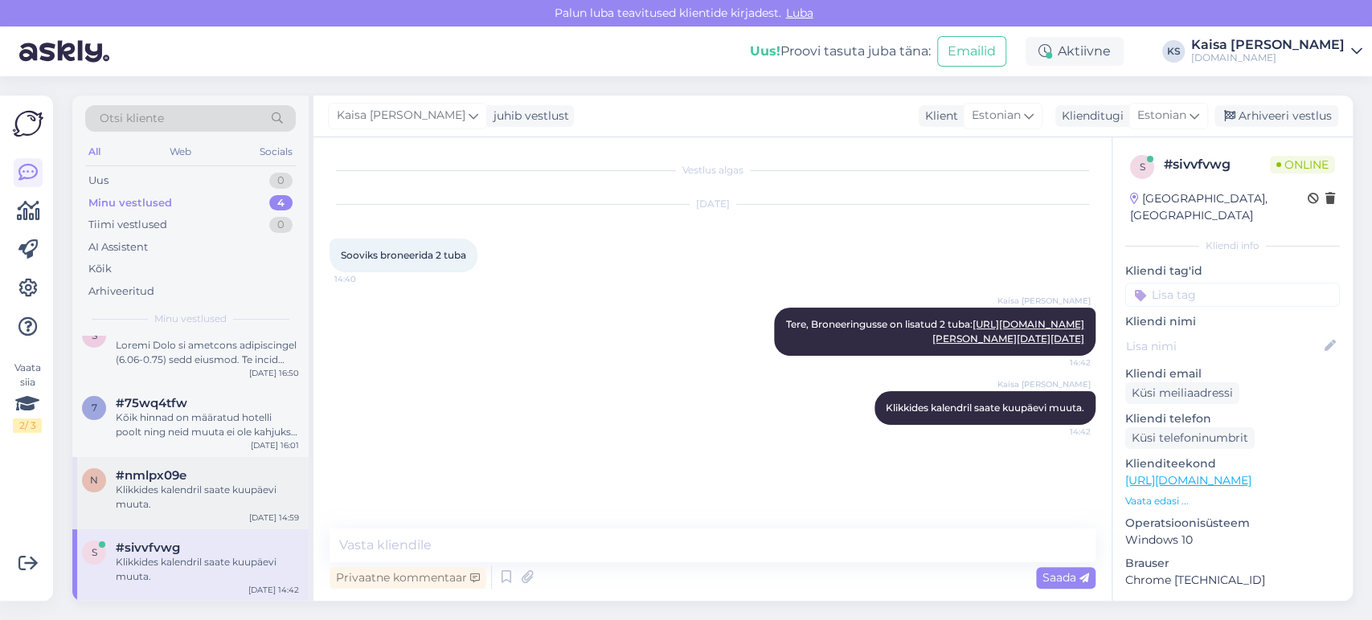
click at [204, 487] on div "Klikkides kalendril saate kuupäevi muuta." at bounding box center [207, 497] width 183 height 29
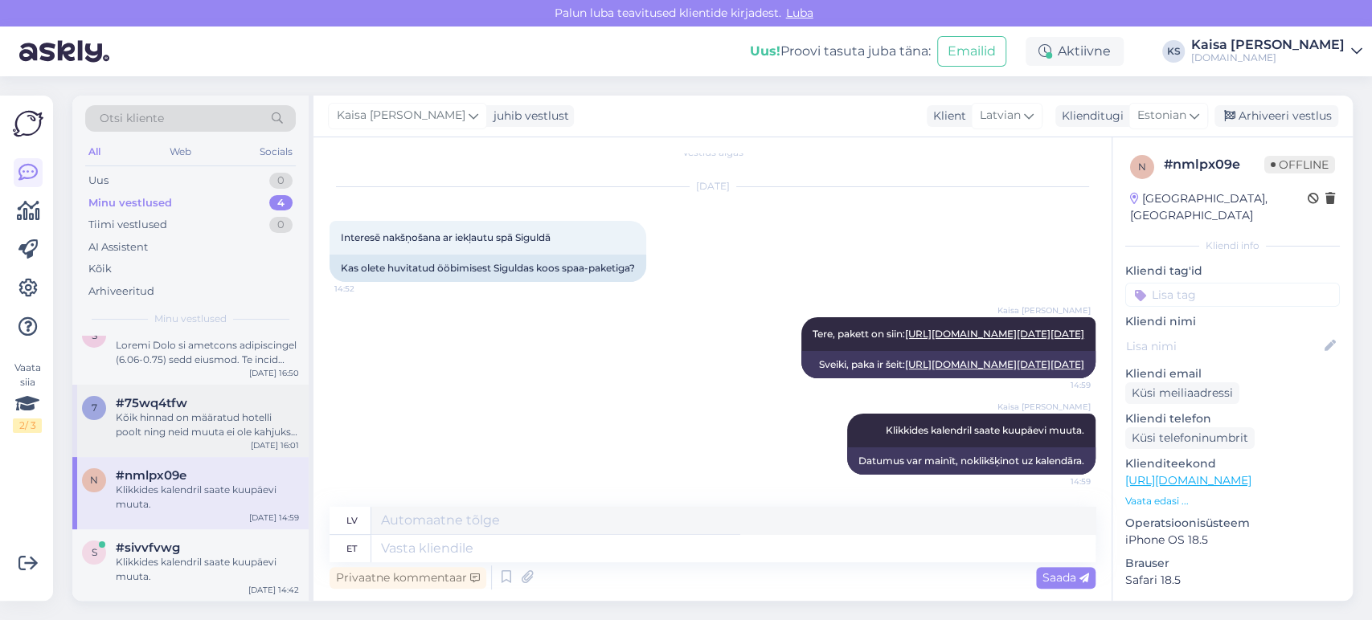
click at [199, 422] on div "Kõik hinnad on määratud hotelli poolt ning neid muuta ei ole kahjuks võimalik." at bounding box center [207, 425] width 183 height 29
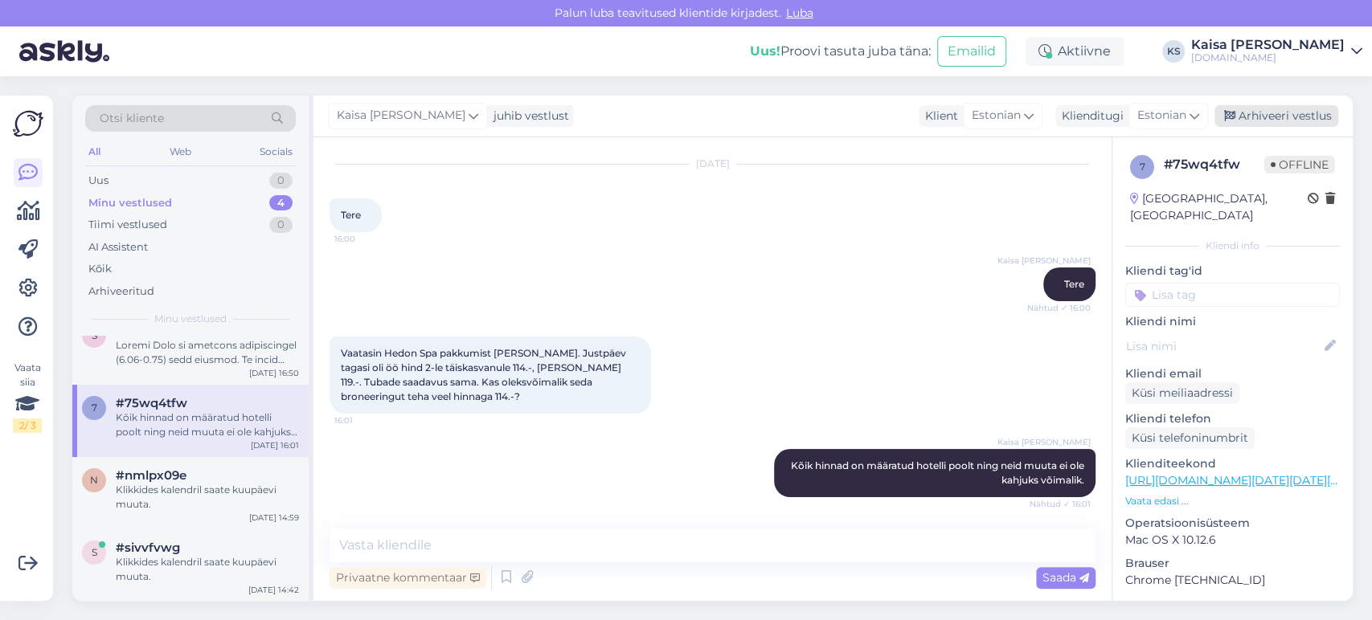
click at [1283, 115] on div "Arhiveeri vestlus" at bounding box center [1276, 116] width 124 height 22
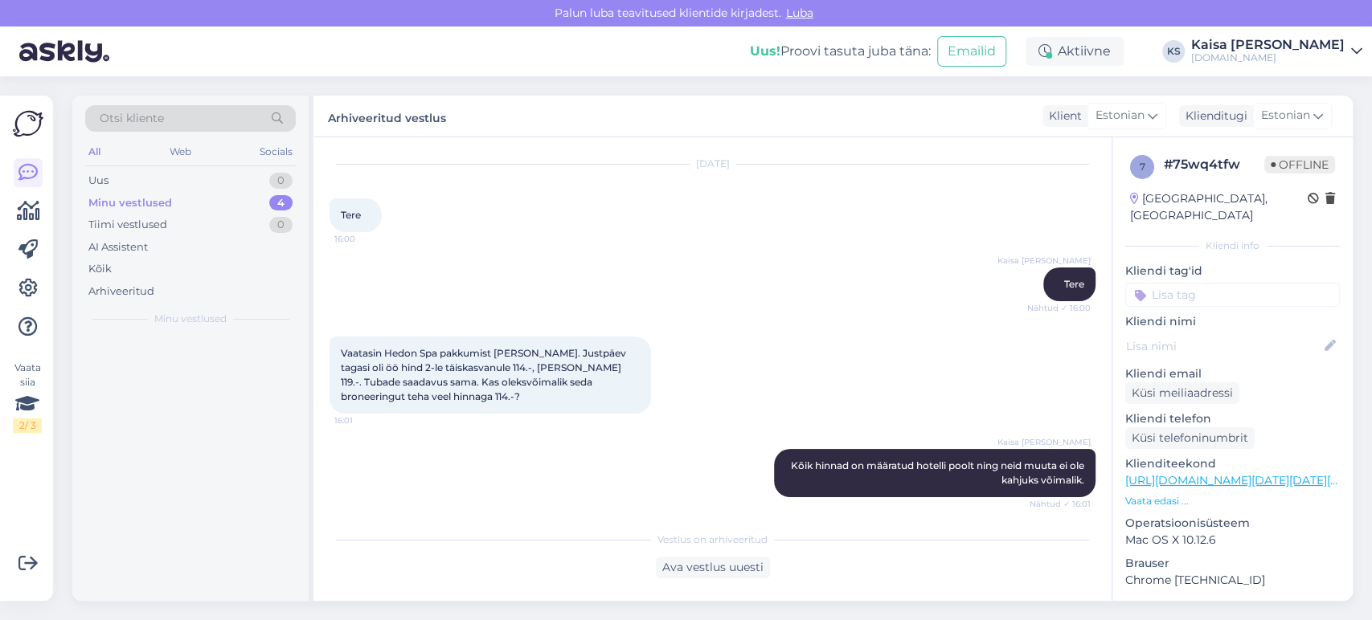
scroll to position [0, 0]
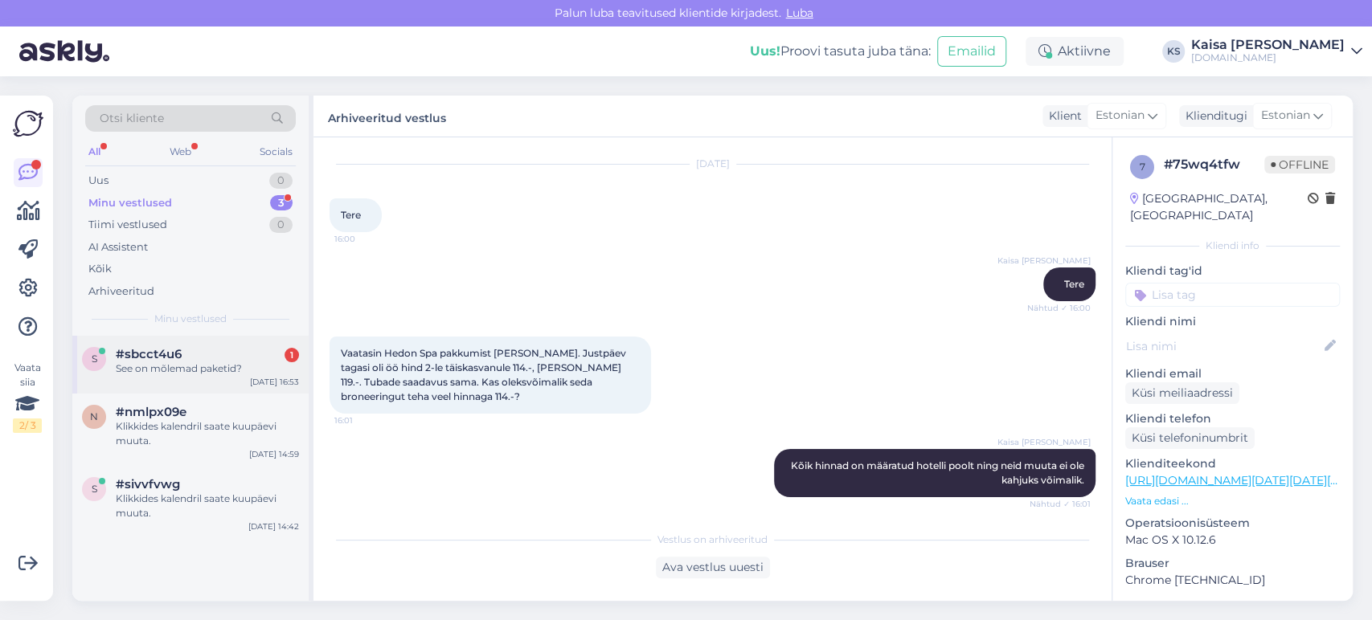
click at [186, 366] on div "See on mõlemad paketid?" at bounding box center [207, 369] width 183 height 14
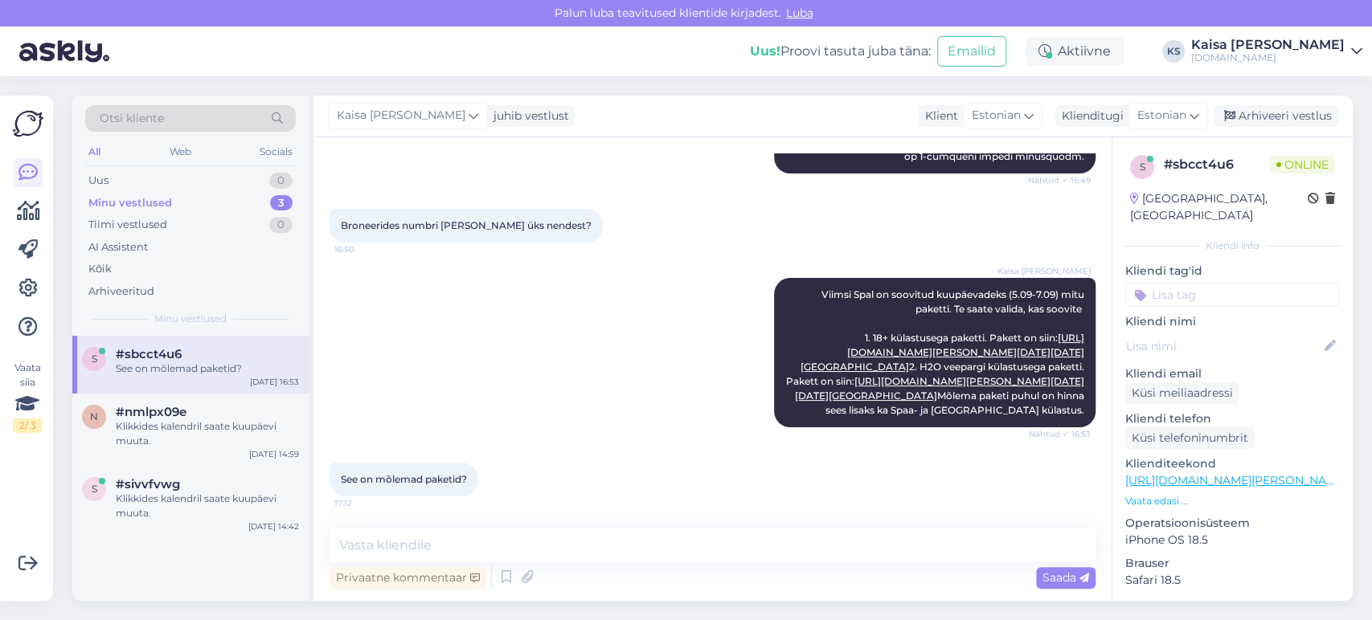
scroll to position [5253, 0]
click at [514, 538] on textarea at bounding box center [712, 546] width 766 height 34
type textarea "N"
type textarea "Jah, saate [PERSON_NAME] ühe."
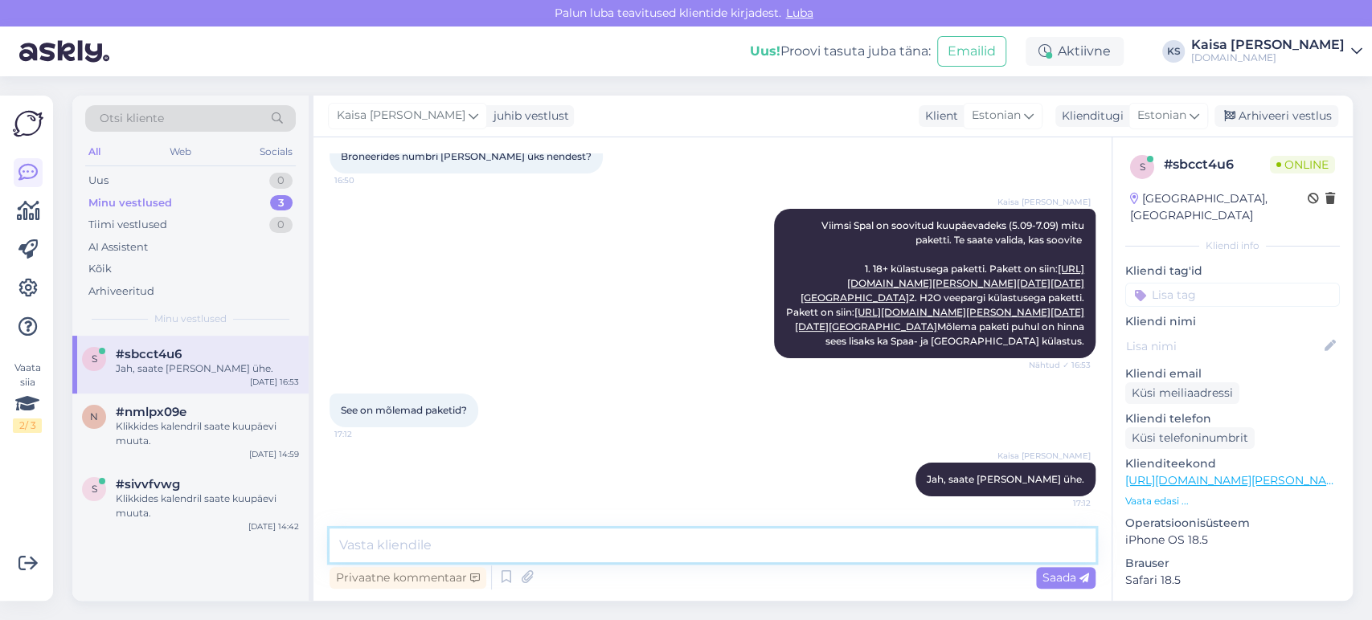
scroll to position [5322, 0]
click at [575, 218] on div "Kaisa [PERSON_NAME] Viimsi Spal on soovitud kuupäevadeks (5.09-7.09) mitu paket…" at bounding box center [712, 283] width 766 height 185
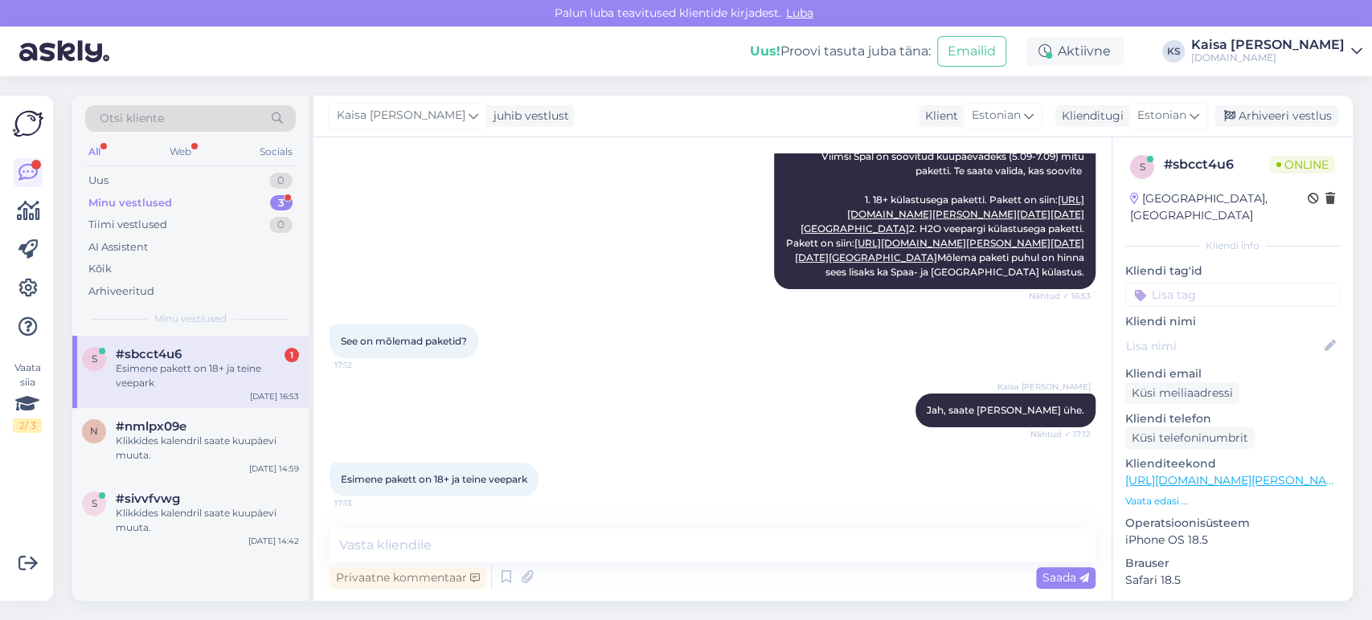
scroll to position [5390, 0]
click at [623, 538] on textarea at bounding box center [712, 546] width 766 height 34
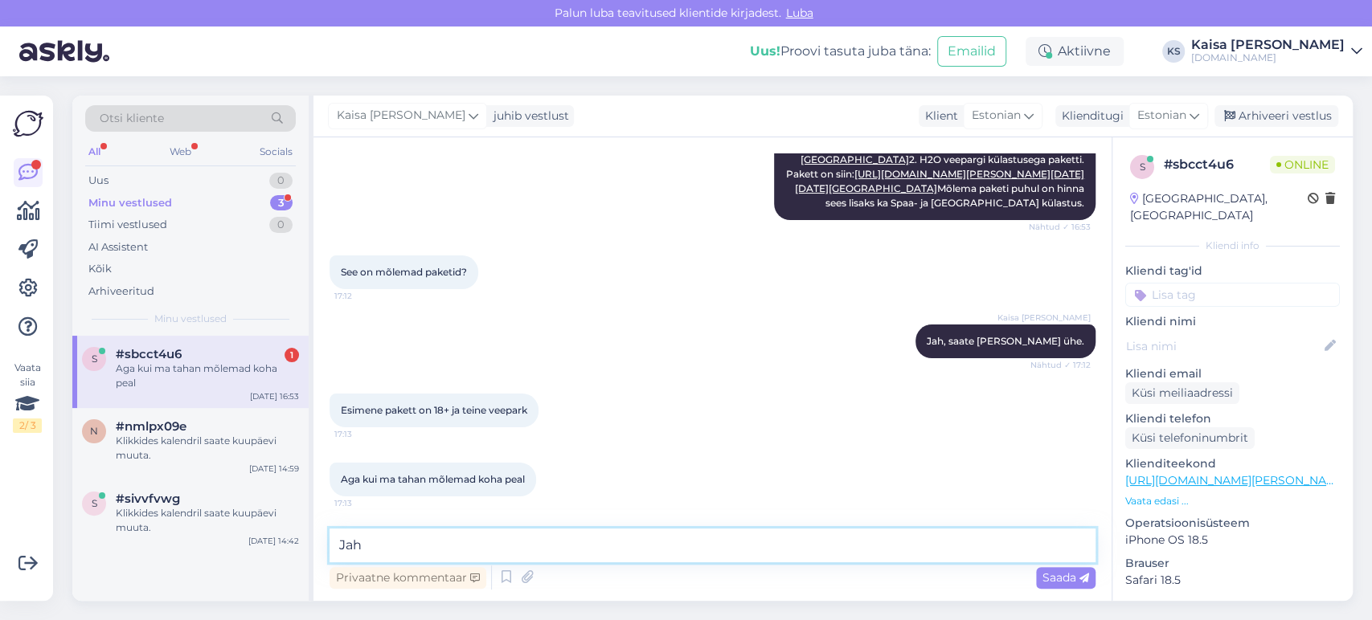
scroll to position [5459, 0]
type textarea "J"
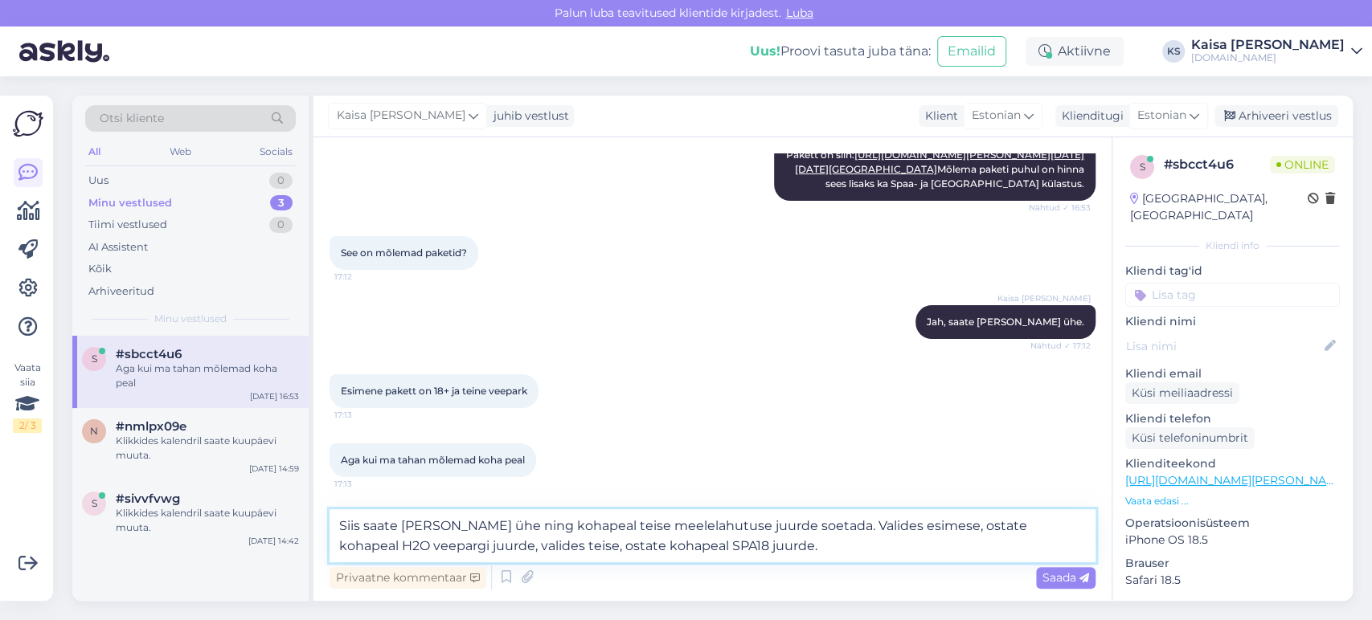
type textarea "Siis saate [PERSON_NAME] ühe ning kohapeal teise meelelahutuse juurde soetada. …"
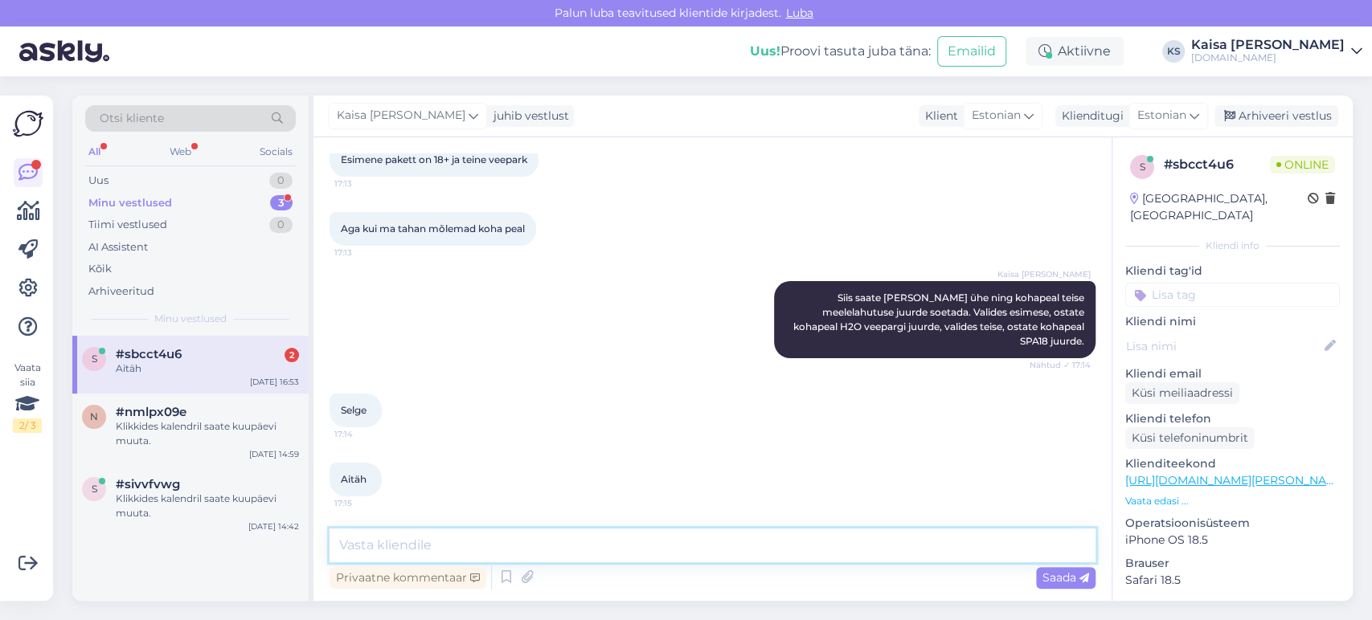
scroll to position [5696, 0]
type textarea "Palun."
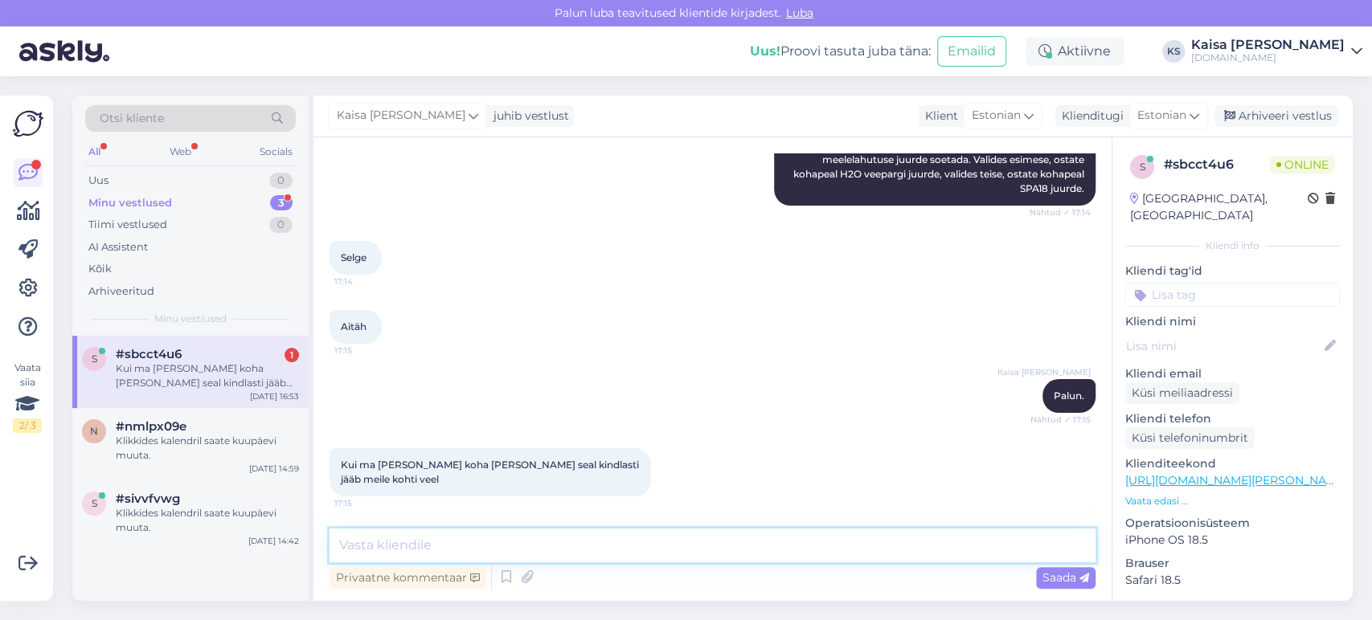
scroll to position [5834, 0]
type textarea "J"
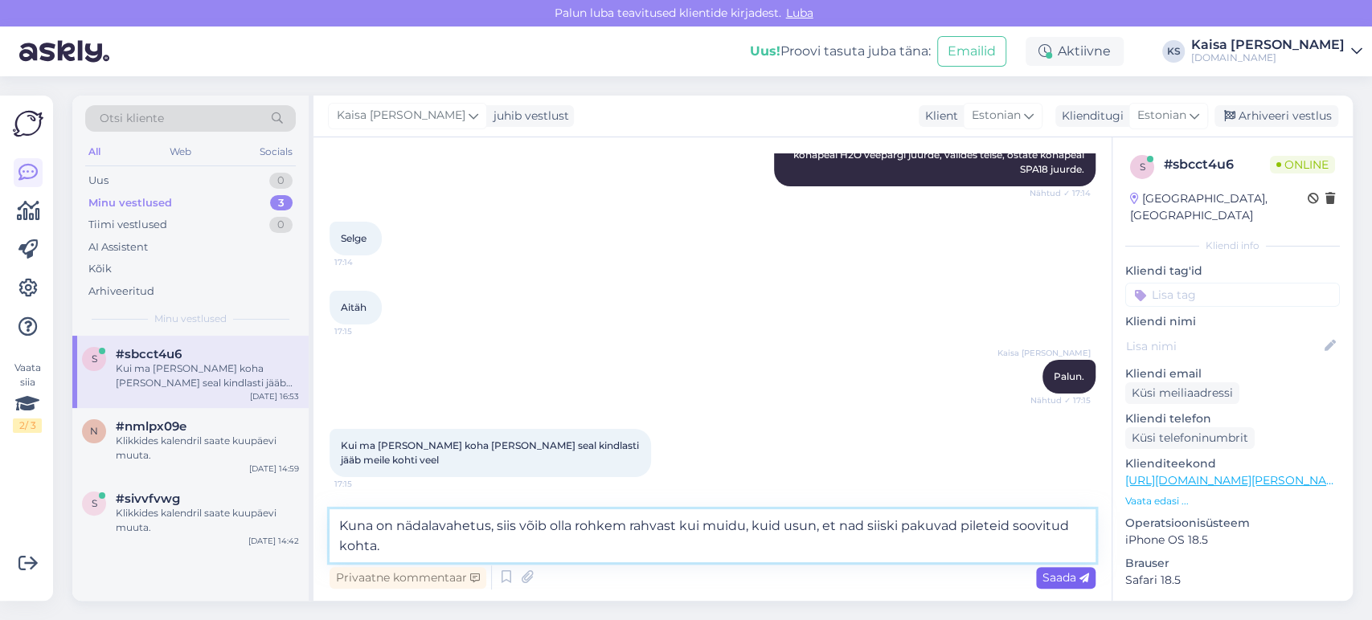
type textarea "Kuna on nädalavahetus, siis võib olla rohkem rahvast kui muidu, kuid usun, et n…"
click at [1066, 579] on span "Saada" at bounding box center [1065, 578] width 47 height 14
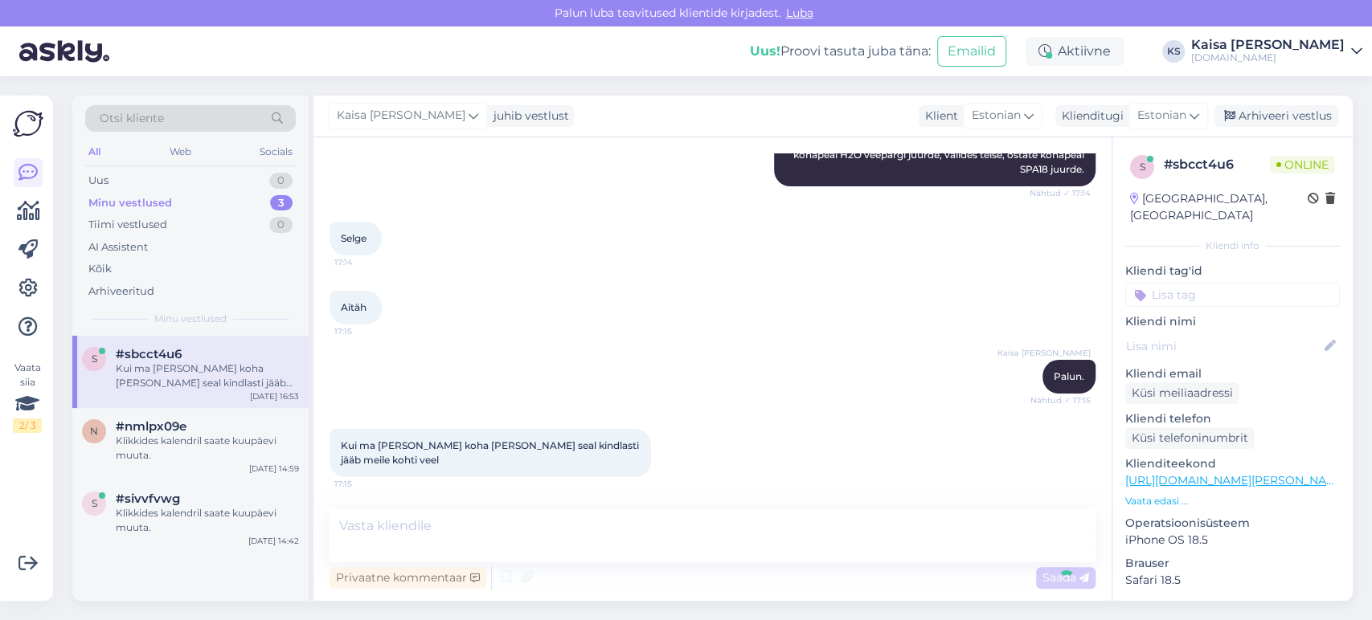
scroll to position [5933, 0]
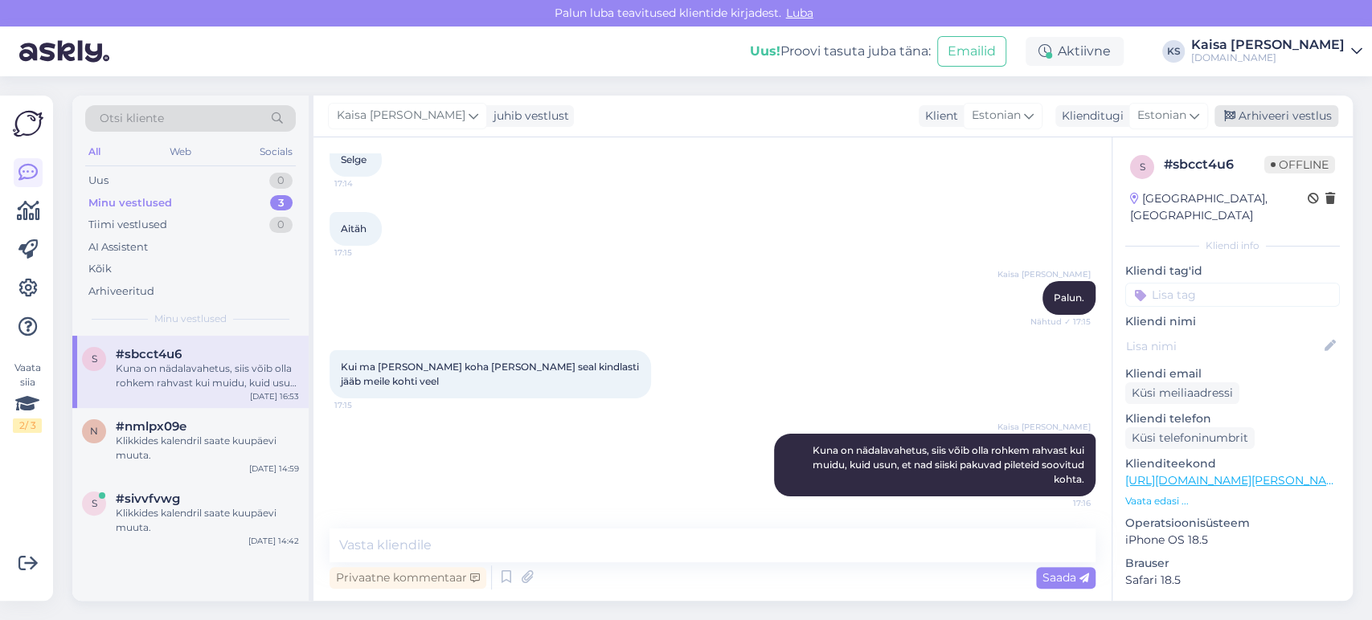
click at [1286, 118] on div "Arhiveeri vestlus" at bounding box center [1276, 116] width 124 height 22
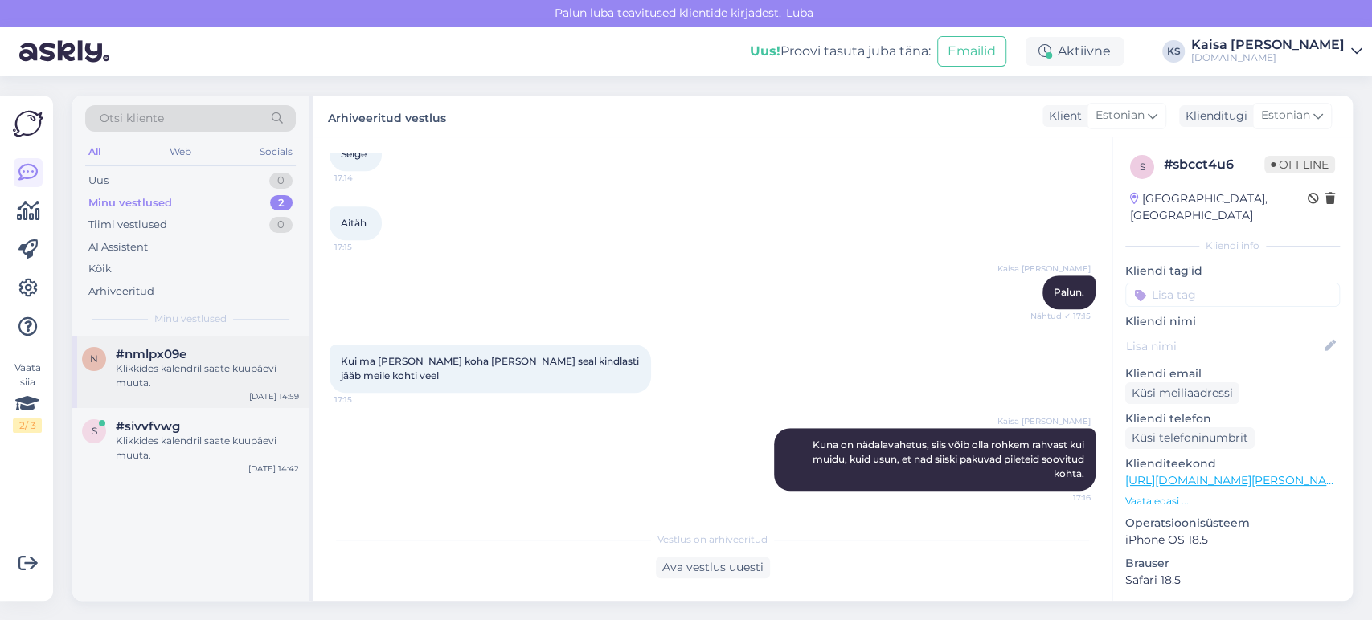
click at [167, 382] on div "Klikkides kalendril saate kuupäevi muuta." at bounding box center [207, 376] width 183 height 29
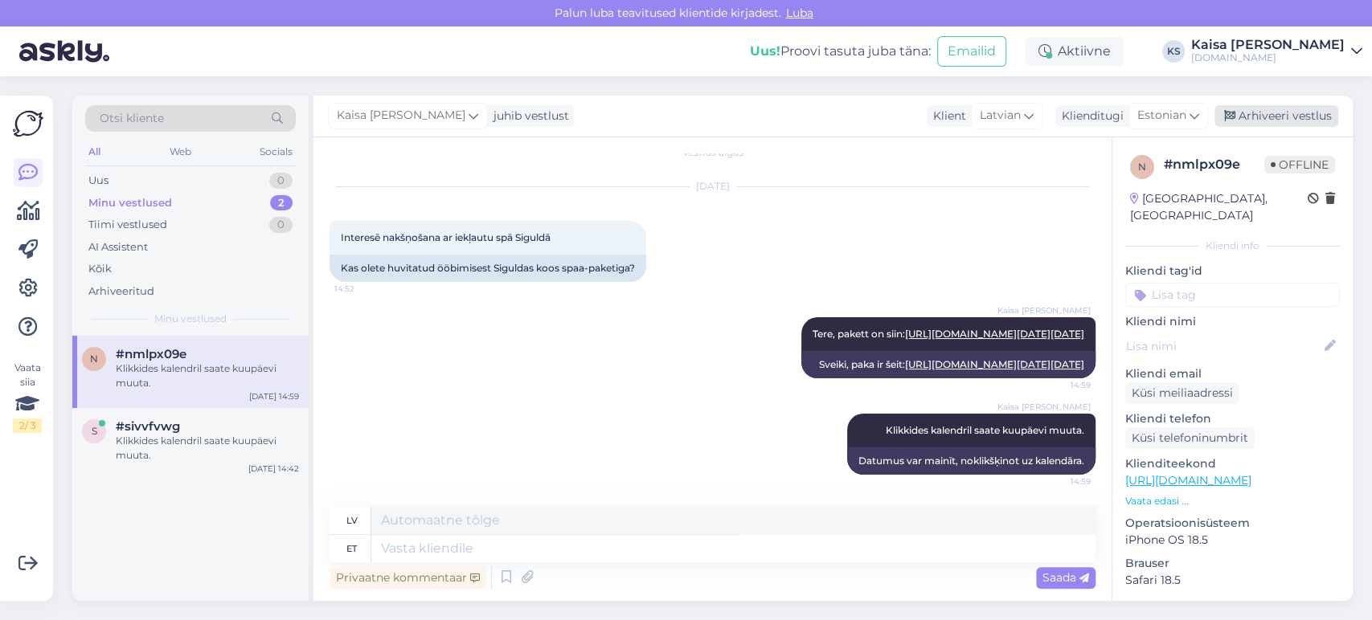
click at [1275, 120] on div "Arhiveeri vestlus" at bounding box center [1276, 116] width 124 height 22
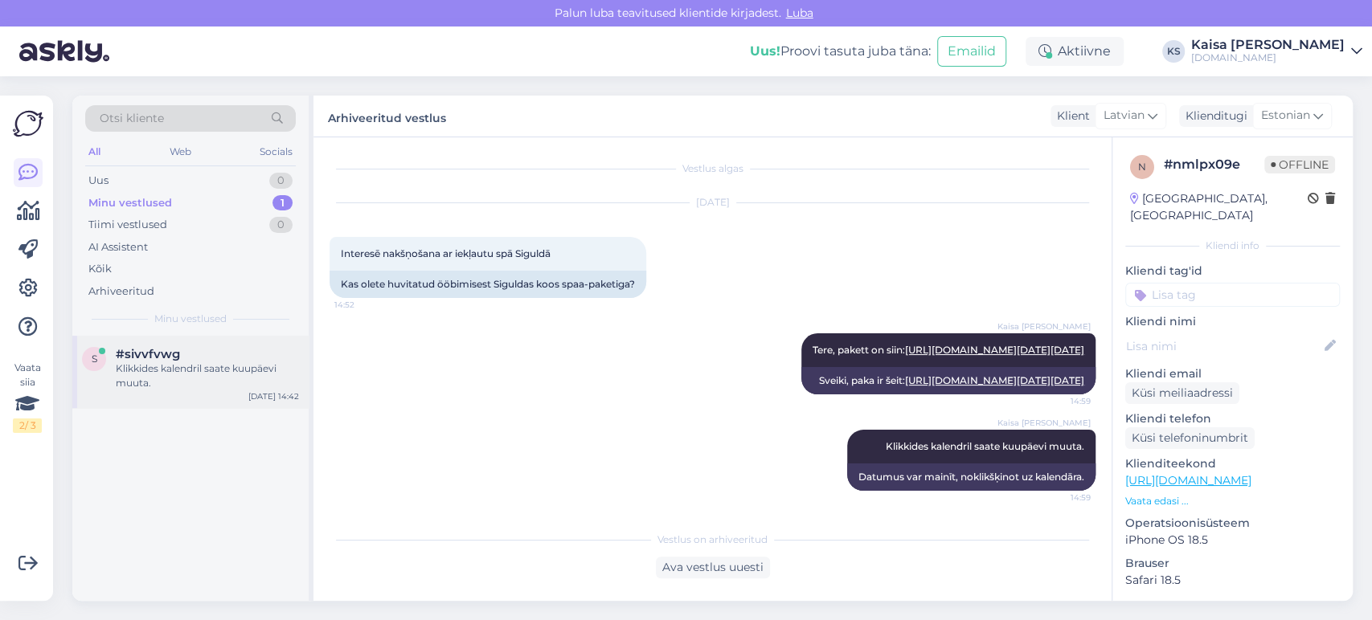
click at [202, 363] on div "Klikkides kalendril saate kuupäevi muuta." at bounding box center [207, 376] width 183 height 29
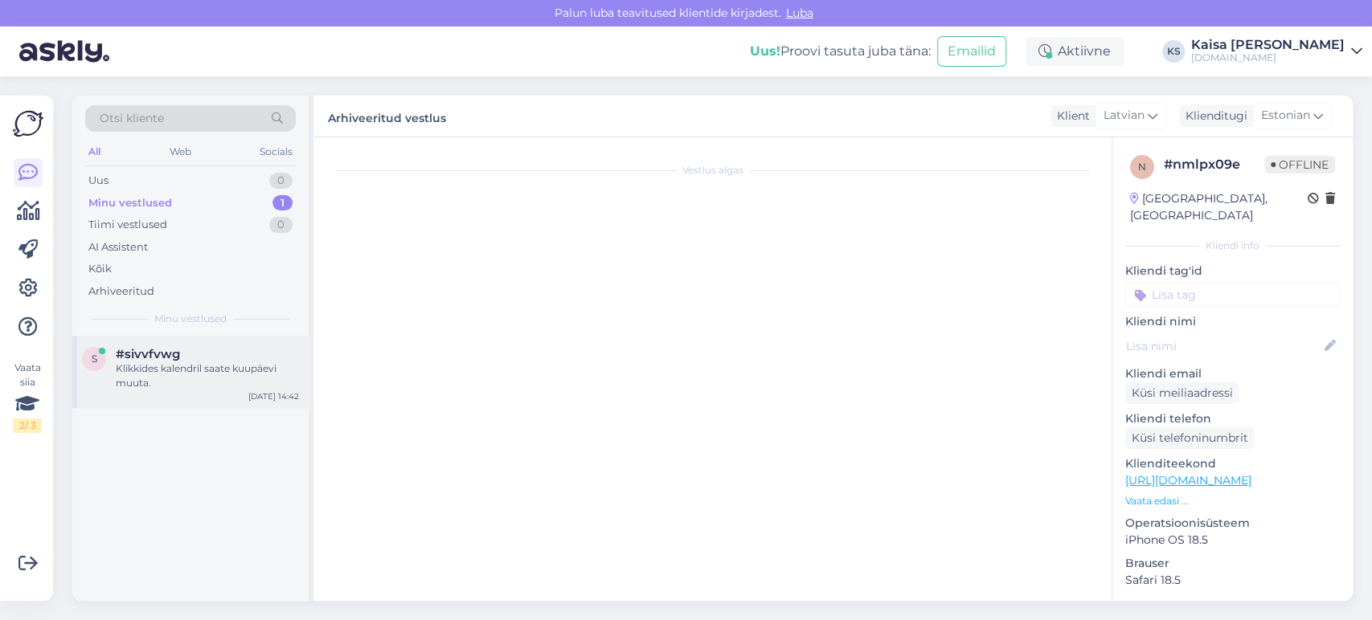
scroll to position [101, 0]
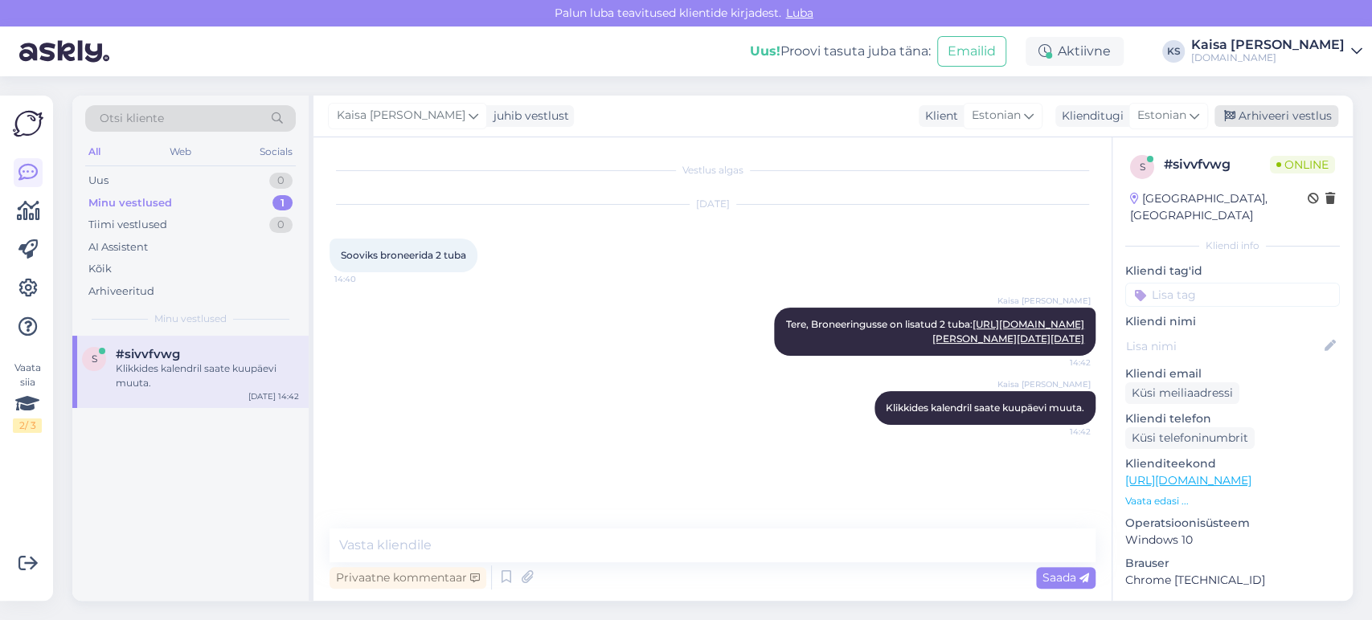
click at [1263, 121] on div "Arhiveeri vestlus" at bounding box center [1276, 116] width 124 height 22
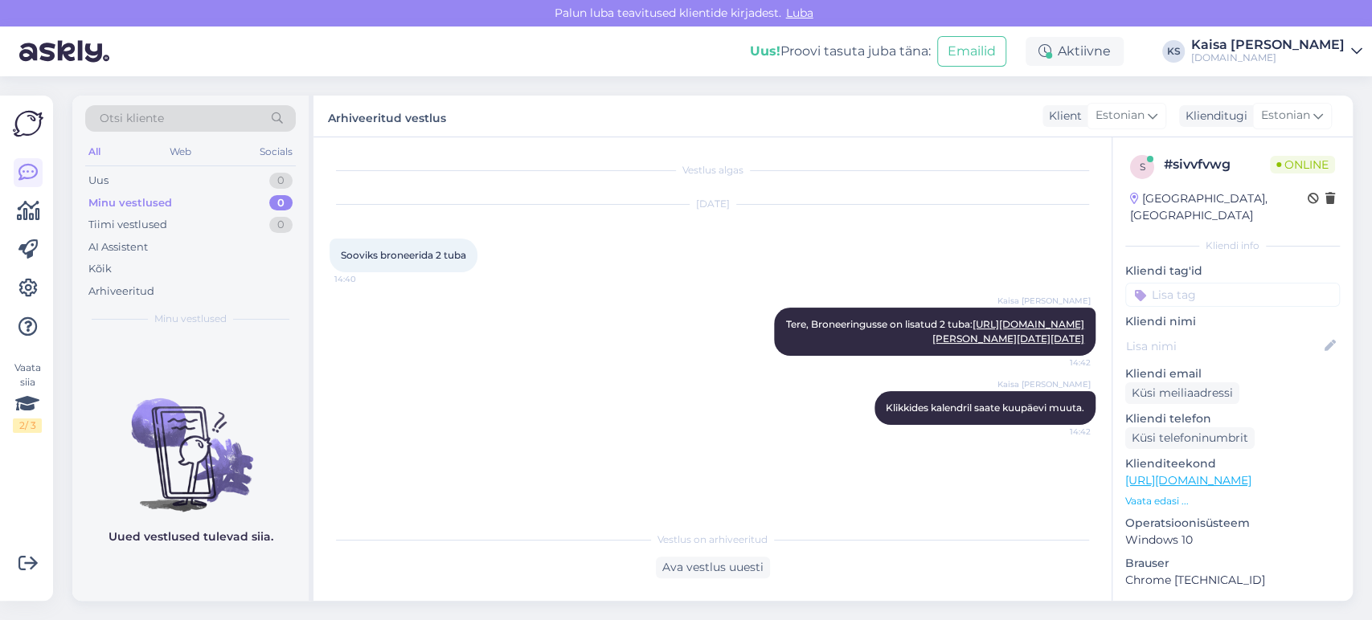
click at [1298, 44] on div "Kaisa [PERSON_NAME]" at bounding box center [1267, 45] width 153 height 13
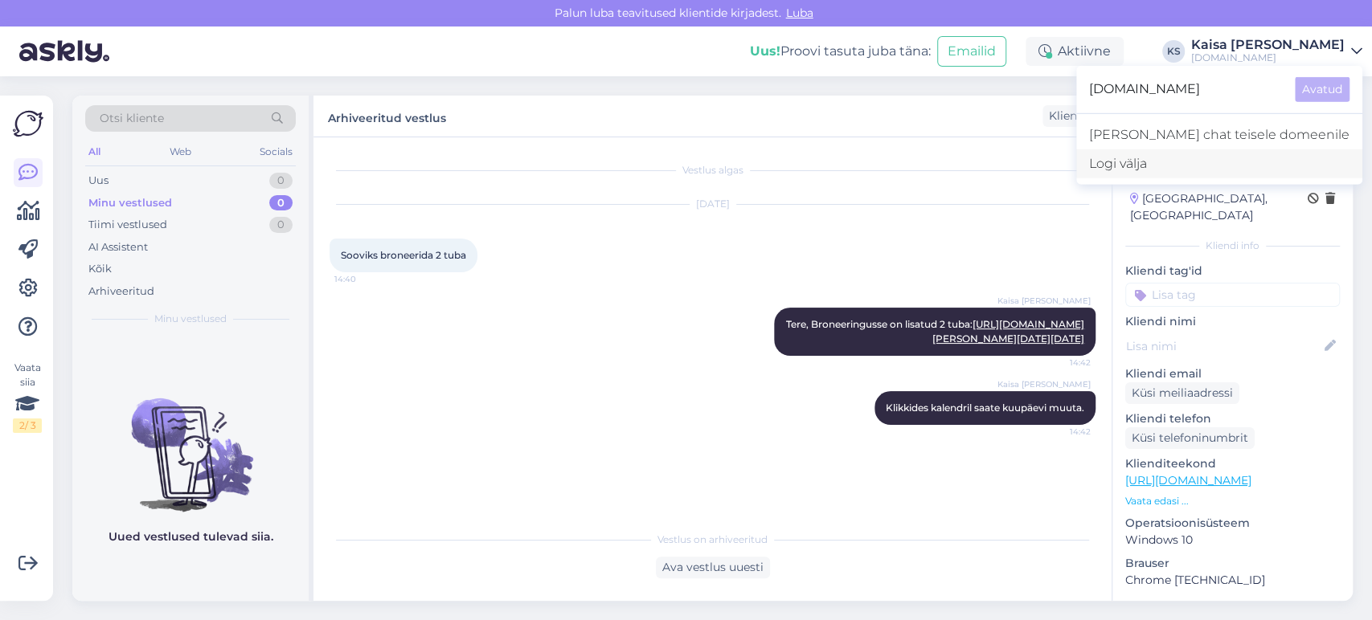
click at [1222, 162] on div "Logi välja" at bounding box center [1219, 163] width 286 height 29
